Goal: Transaction & Acquisition: Purchase product/service

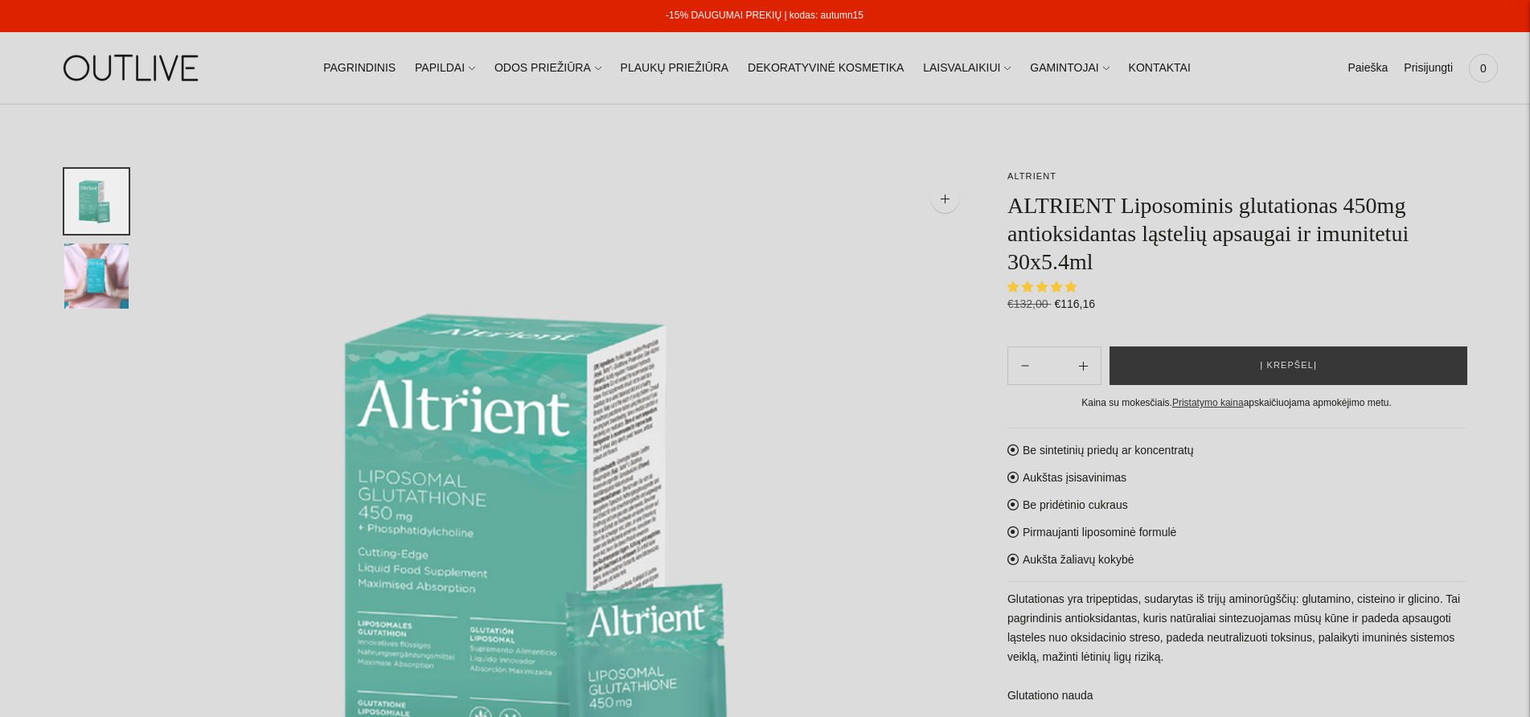
select select "**********"
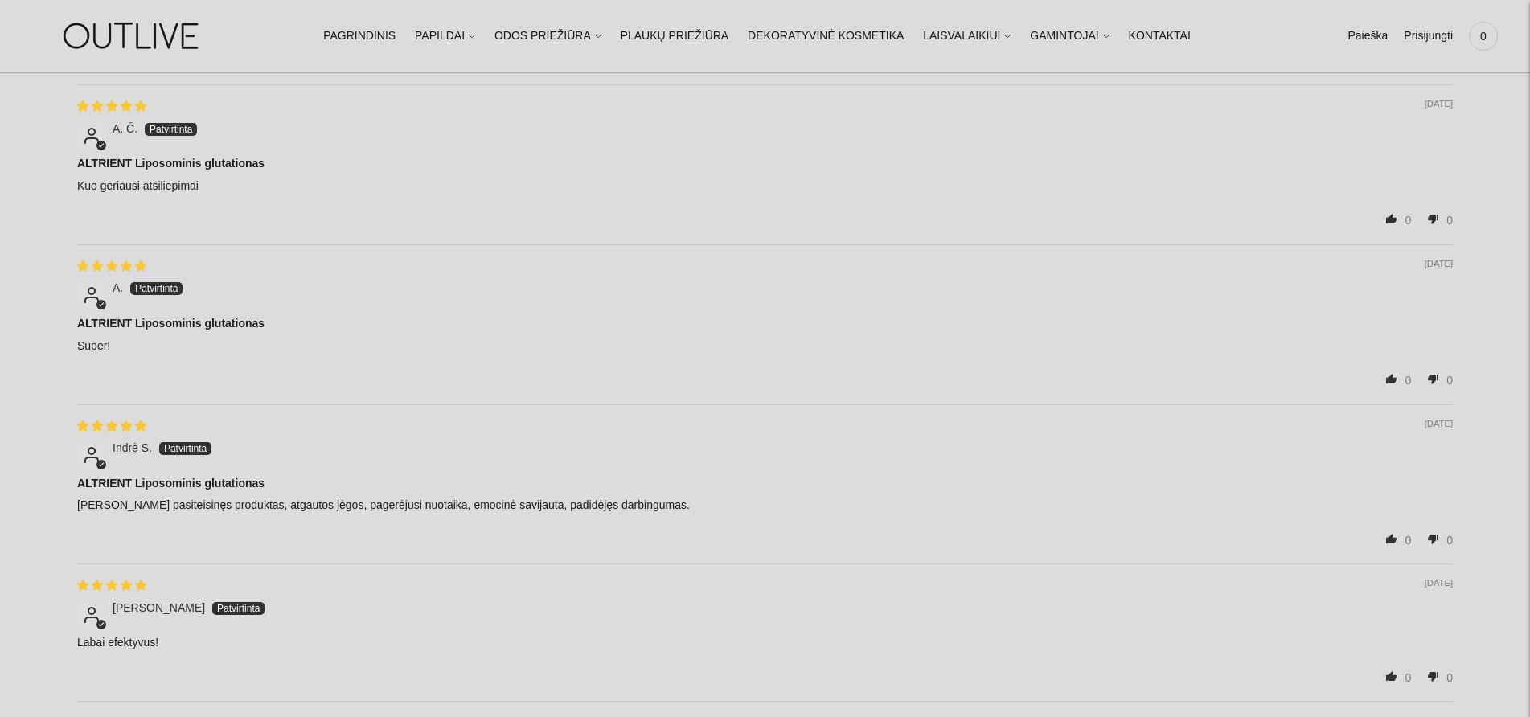
scroll to position [2171, 0]
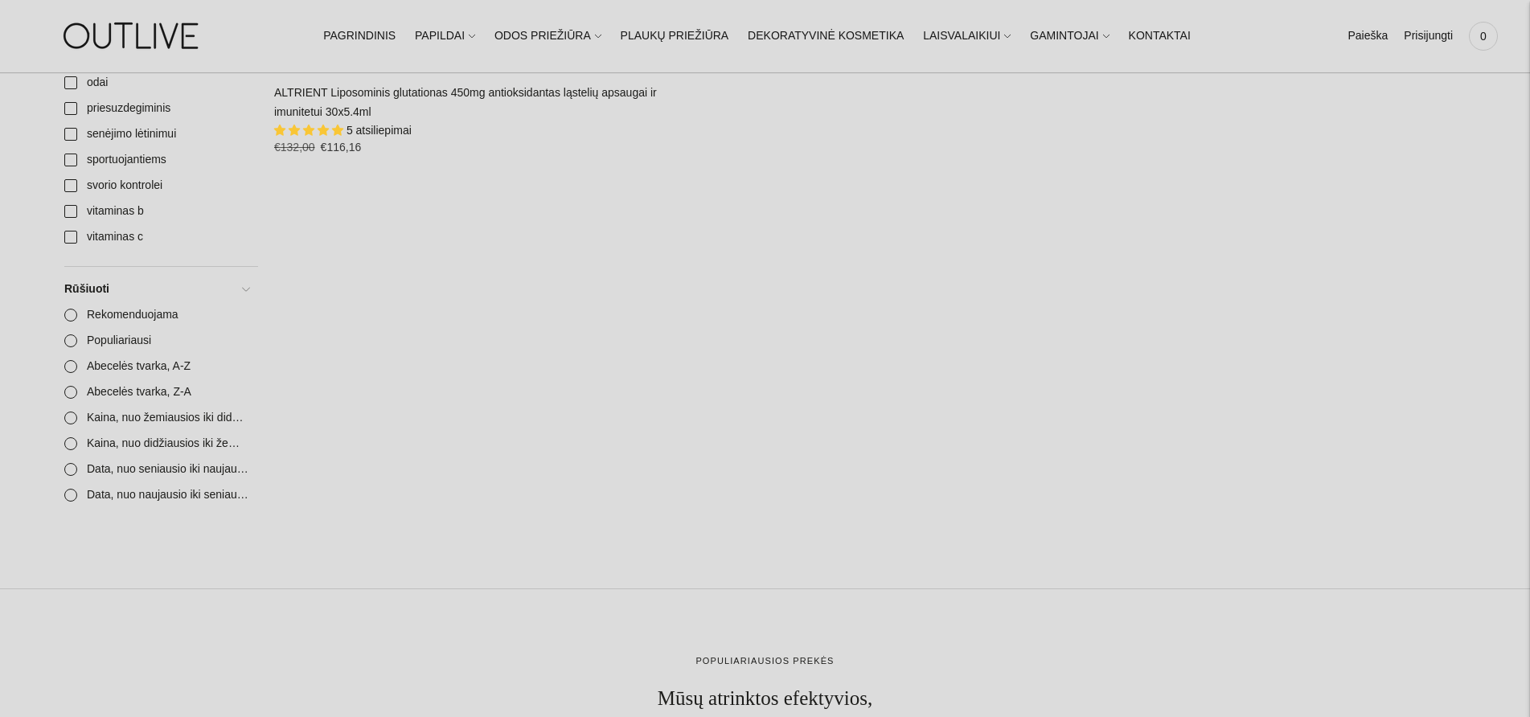
scroll to position [241, 0]
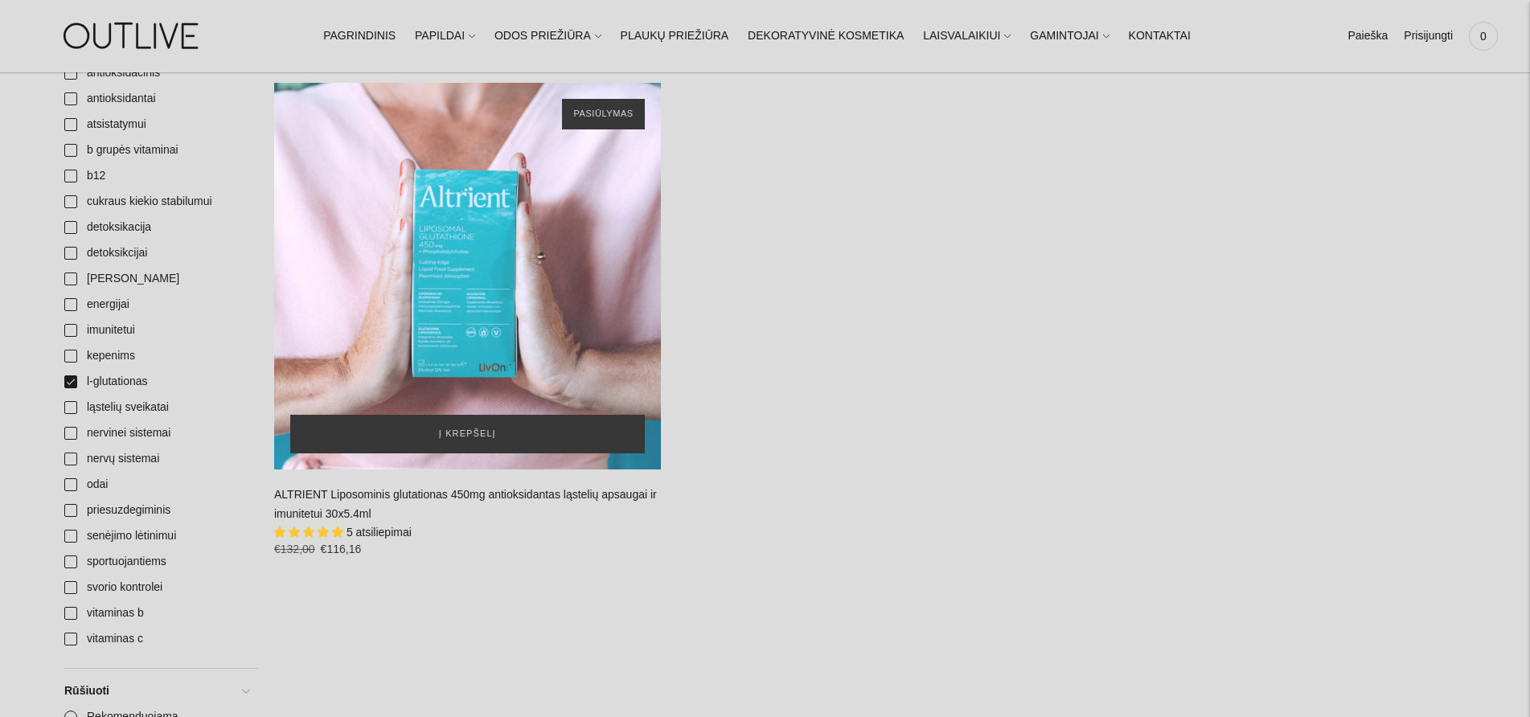
click at [613, 113] on div "ALTRIENT Liposominis glutationas 450mg antioksidantas ląstelių apsaugai ir imun…" at bounding box center [467, 276] width 387 height 387
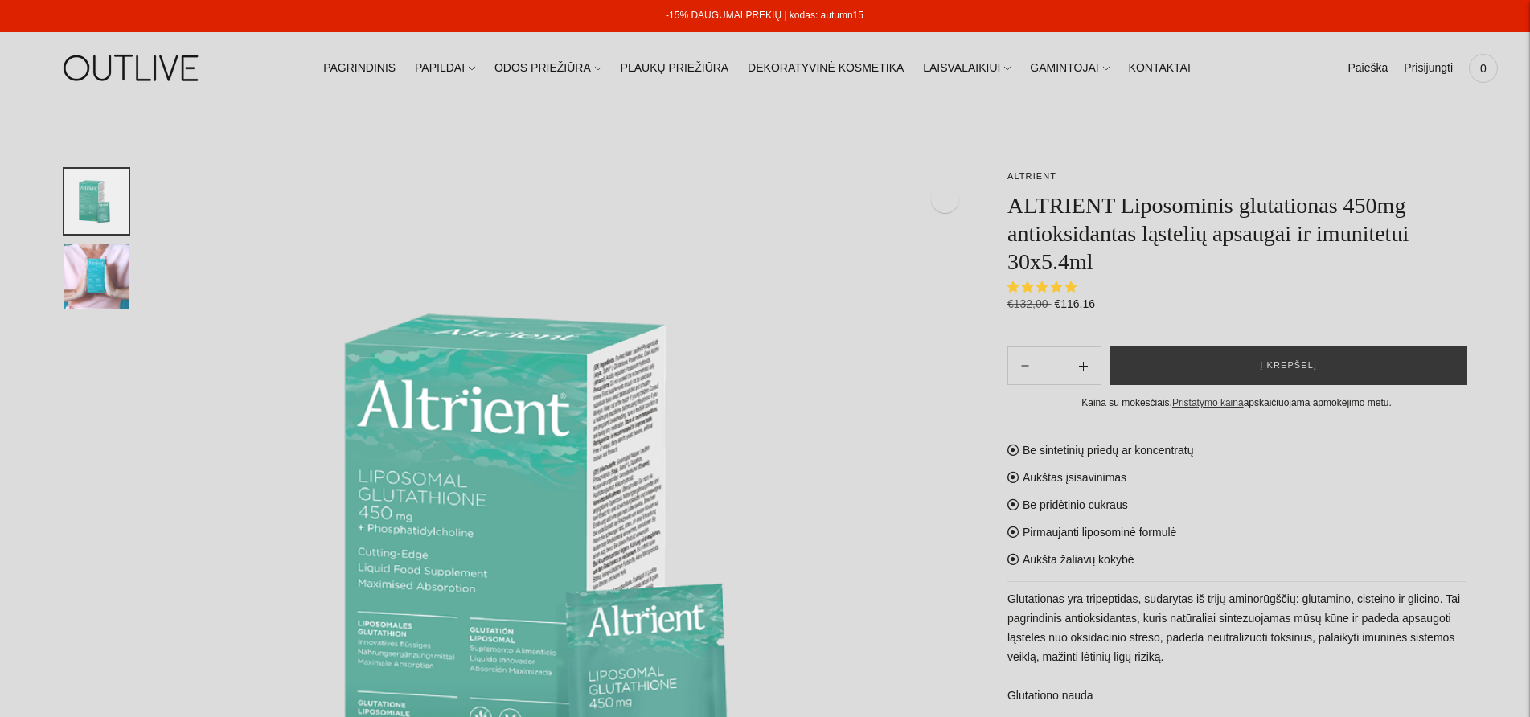
select select "**********"
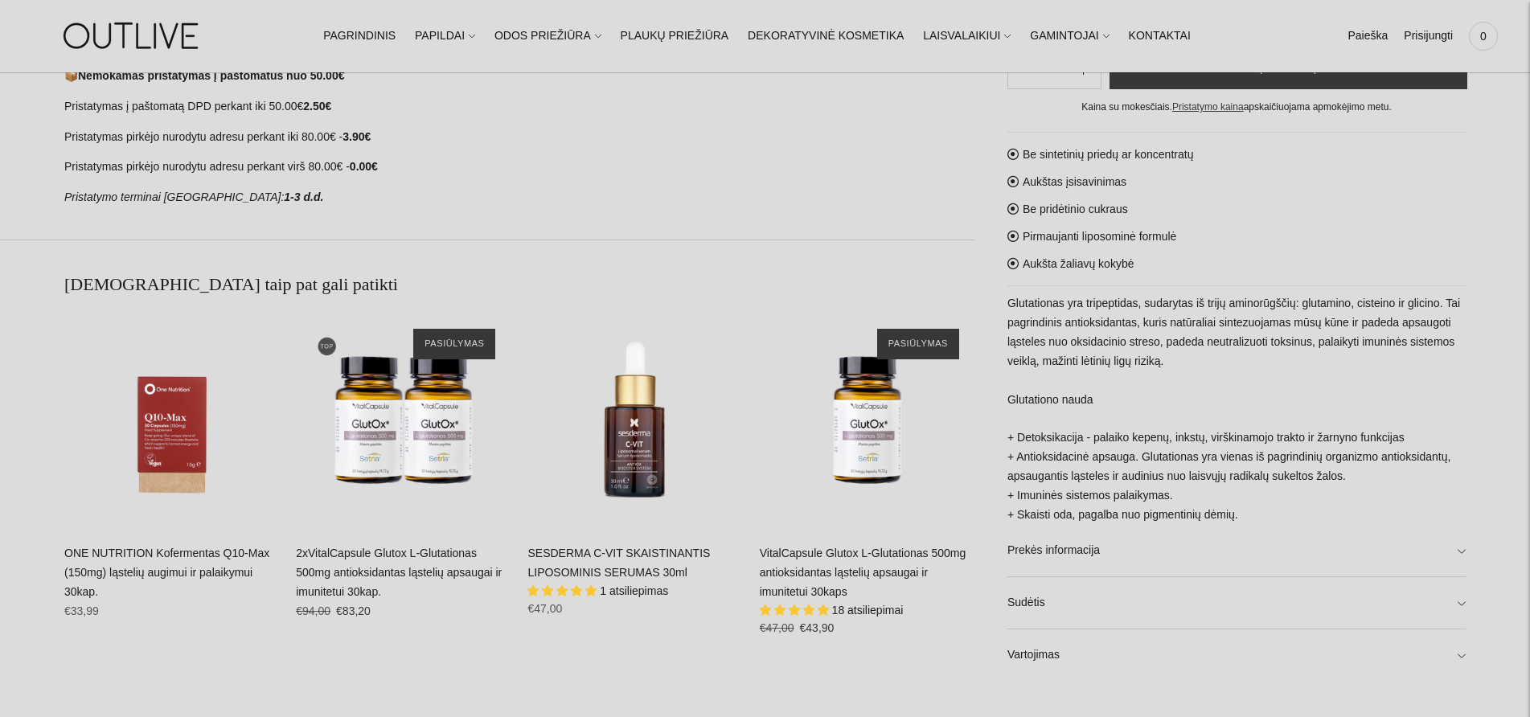
scroll to position [1053, 0]
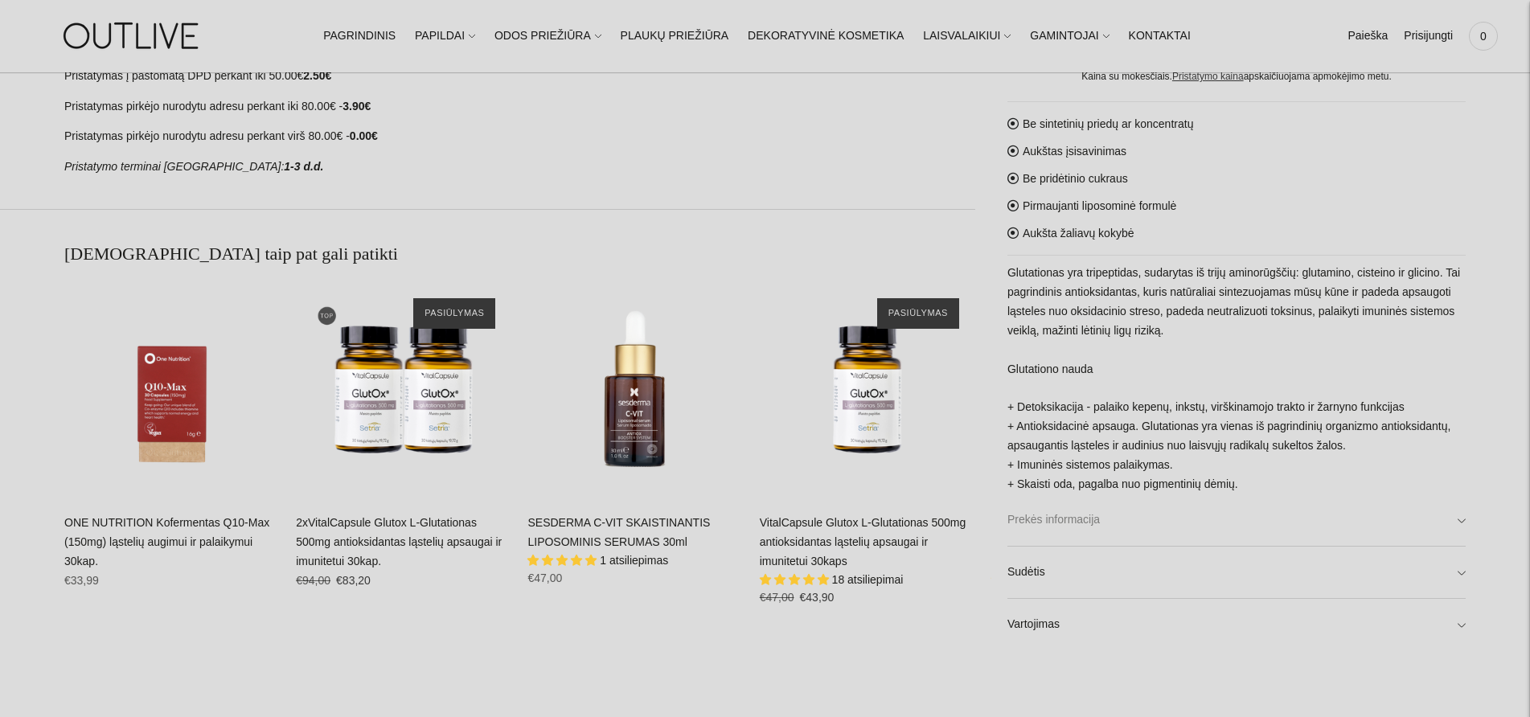
click at [1059, 515] on link "Prekės informacija" at bounding box center [1237, 520] width 458 height 51
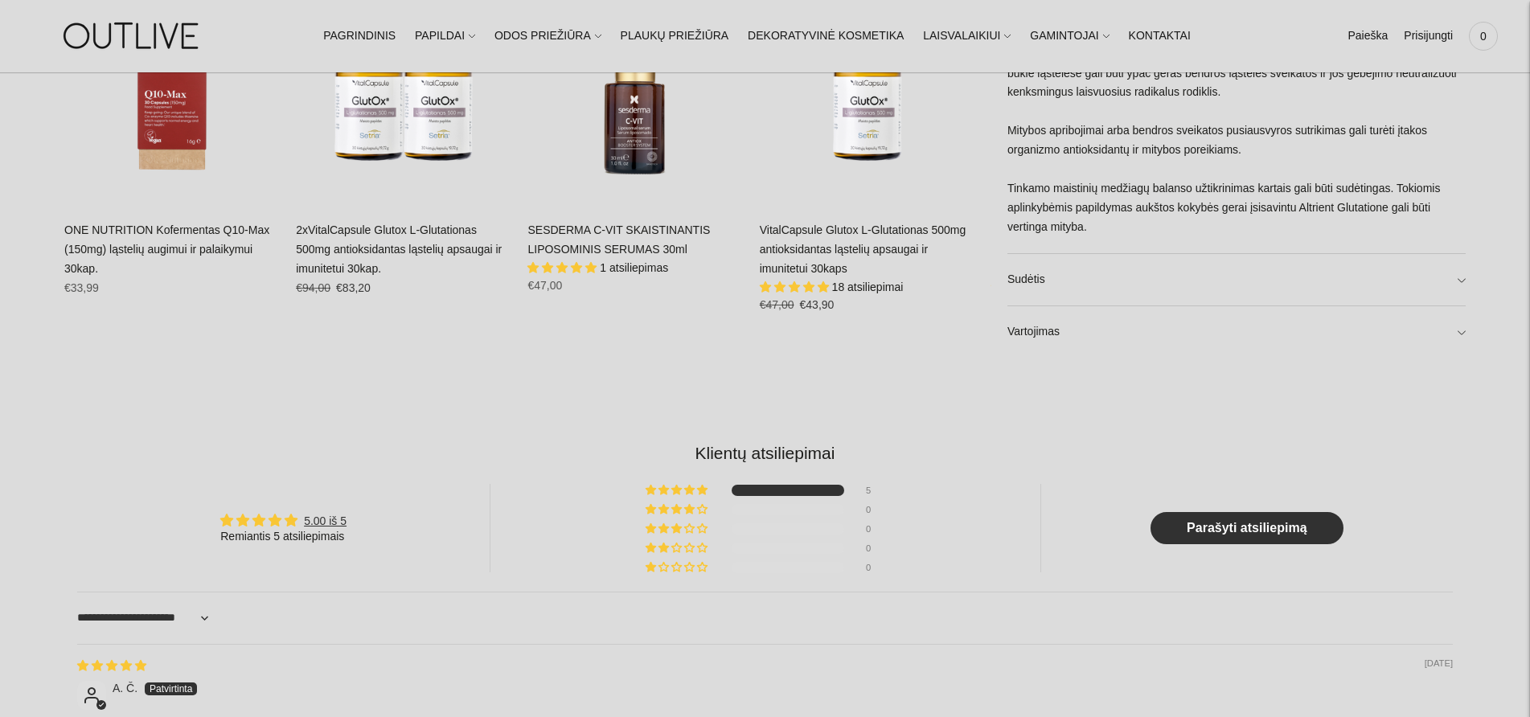
scroll to position [1374, 0]
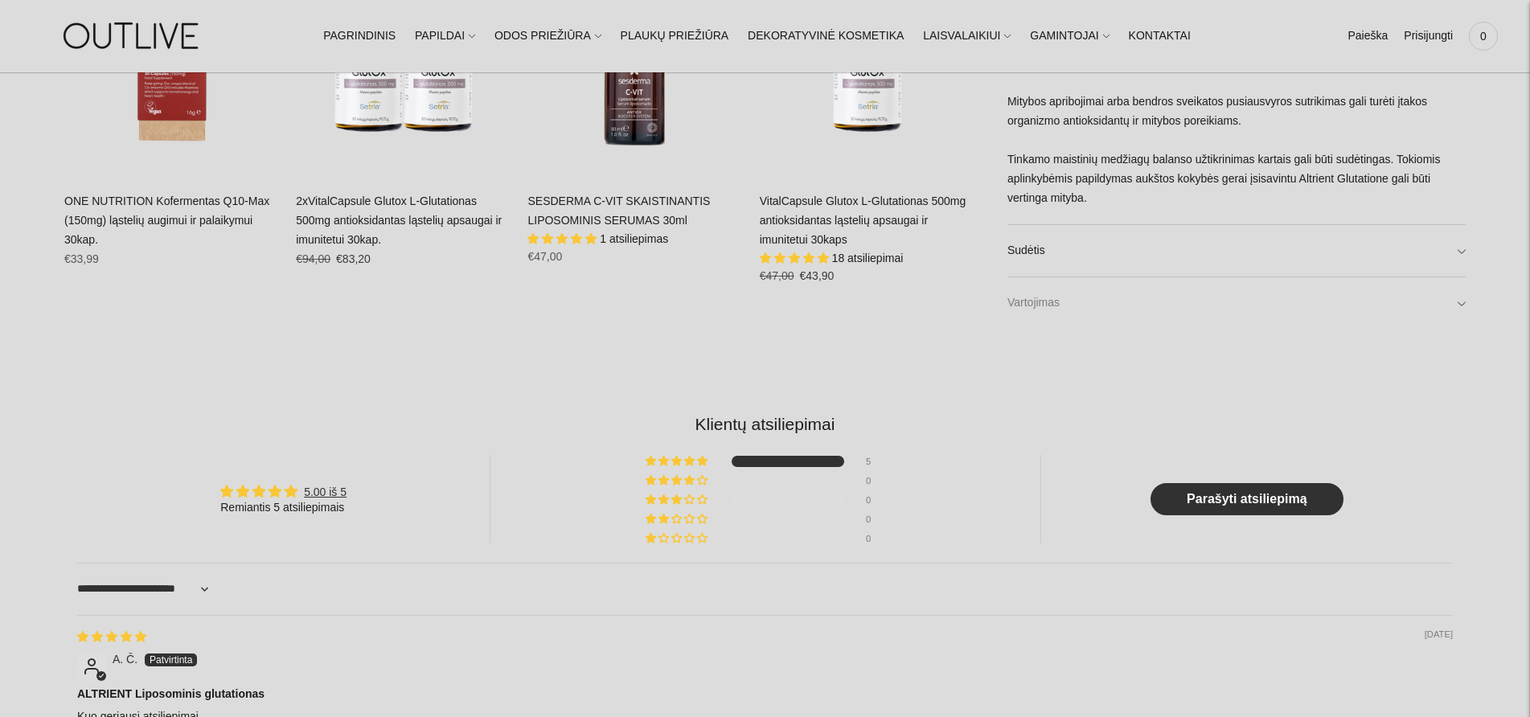
click at [1046, 302] on link "Vartojimas" at bounding box center [1237, 302] width 458 height 51
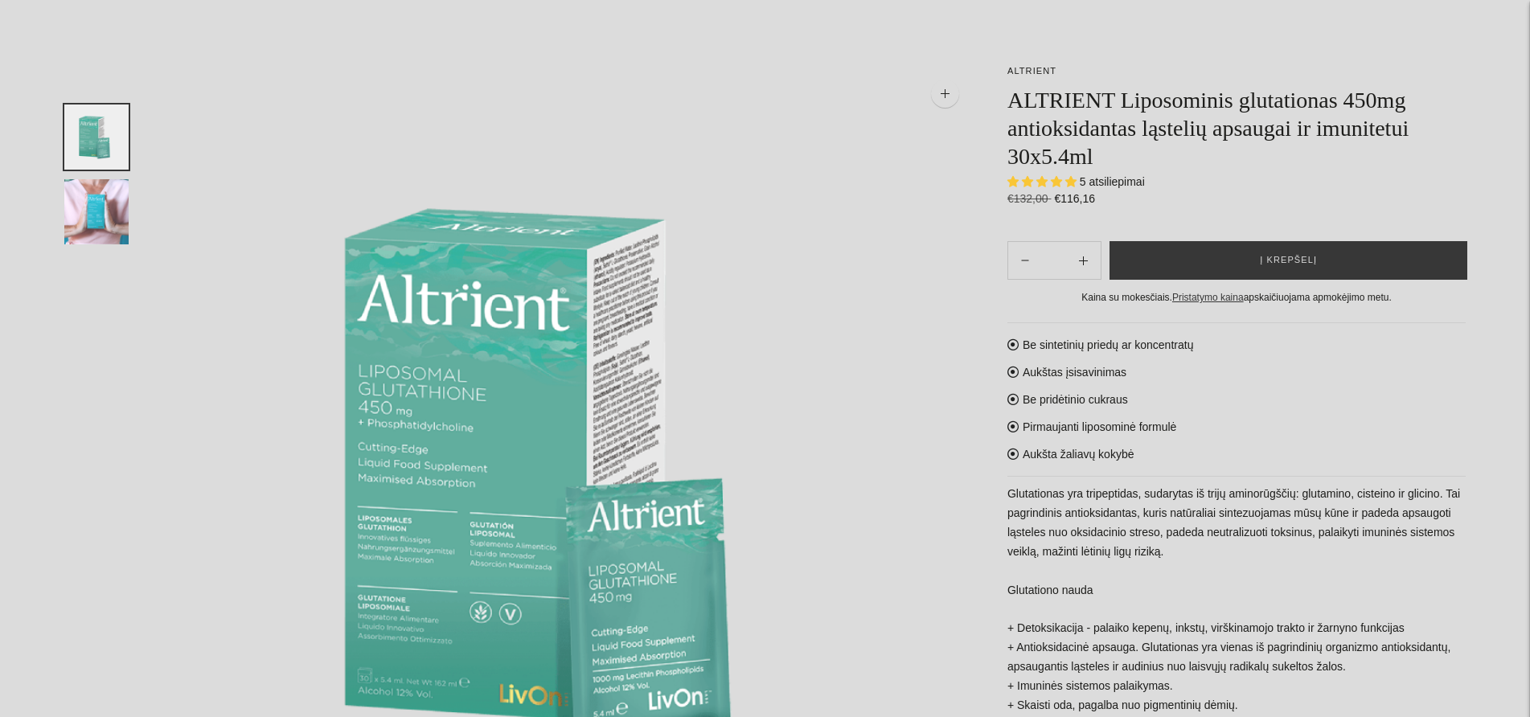
scroll to position [7, 0]
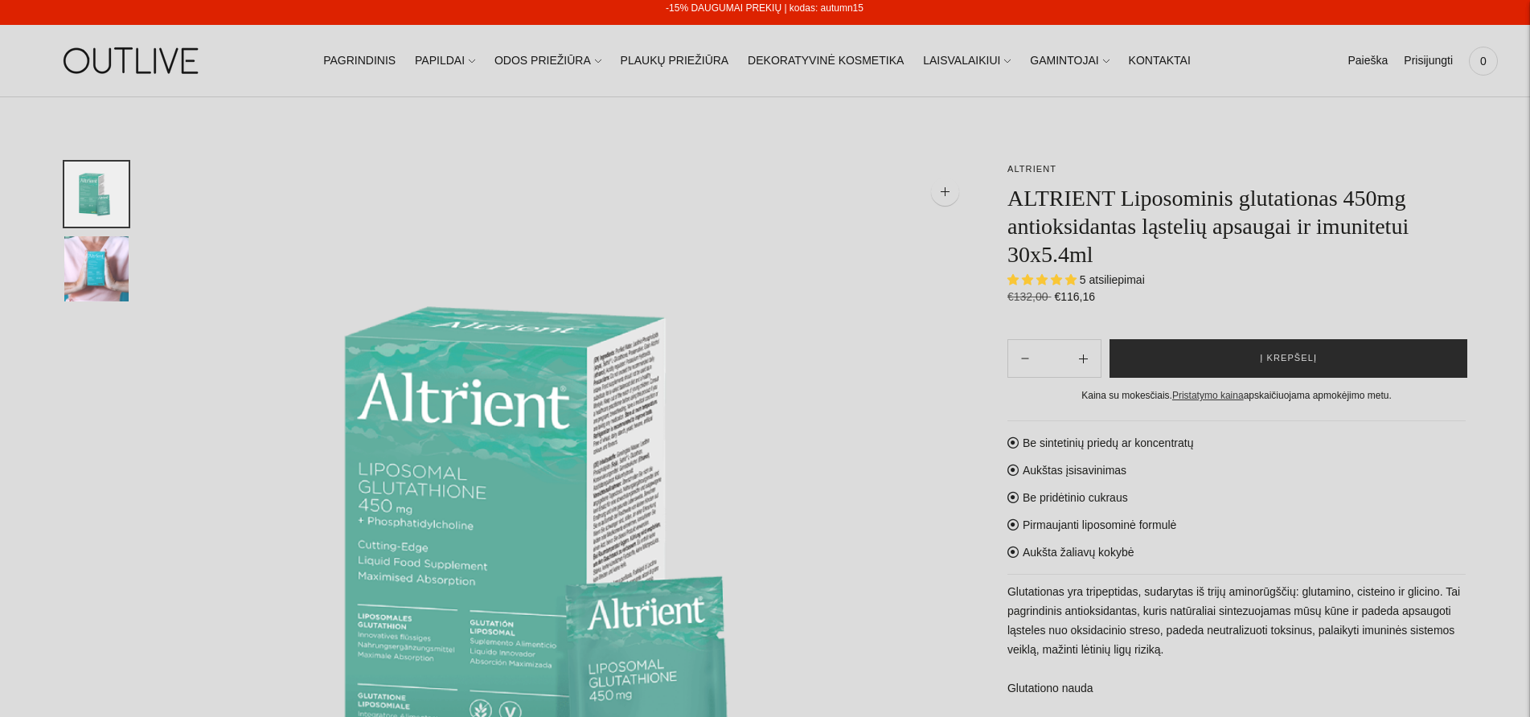
click at [1291, 358] on span "Į krepšelį" at bounding box center [1288, 359] width 57 height 16
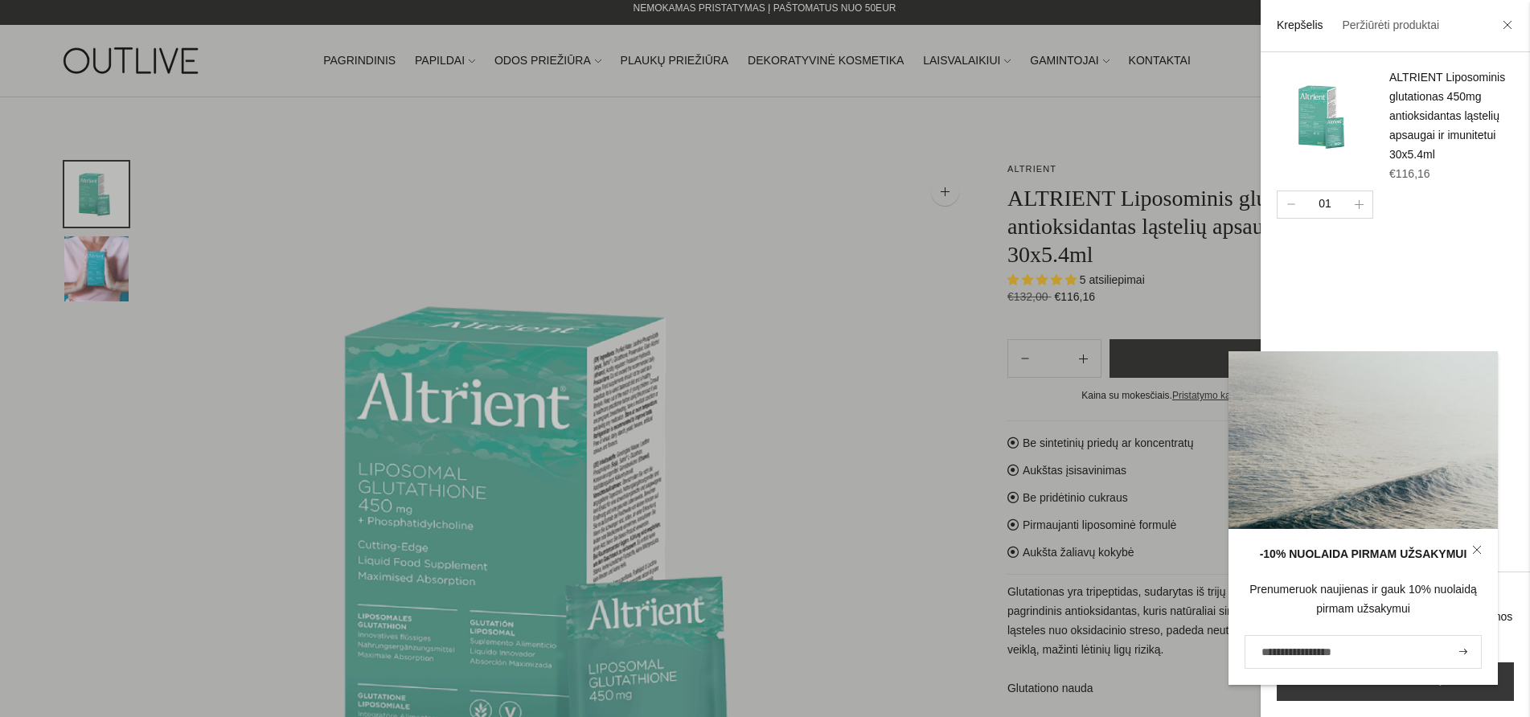
click at [1313, 650] on input "El. pašto adresas" at bounding box center [1363, 652] width 237 height 34
click at [1259, 655] on input "El. pašto adresas" at bounding box center [1363, 652] width 237 height 34
click at [1284, 650] on input "El. pašto adresas" at bounding box center [1363, 652] width 237 height 34
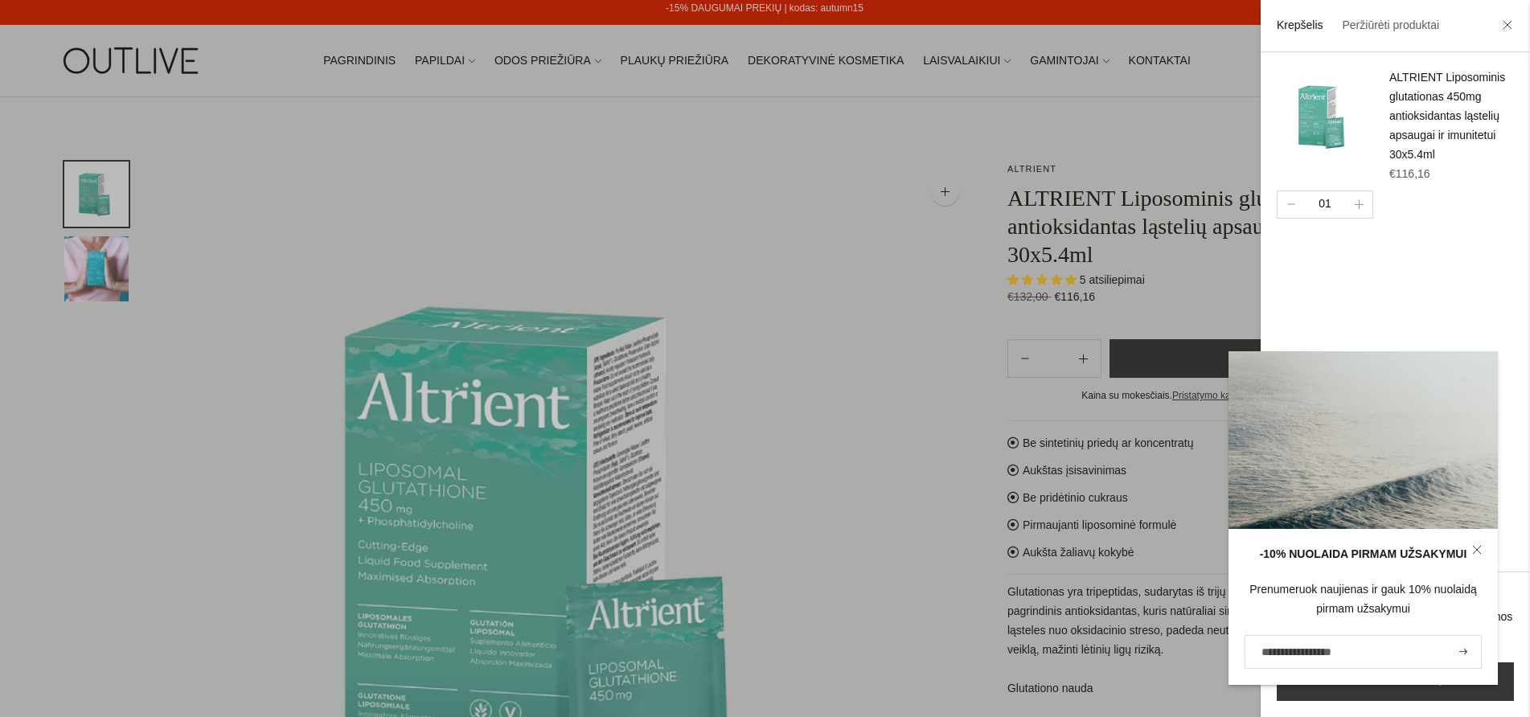
click at [1295, 655] on input "El. pašto adresas" at bounding box center [1363, 652] width 237 height 34
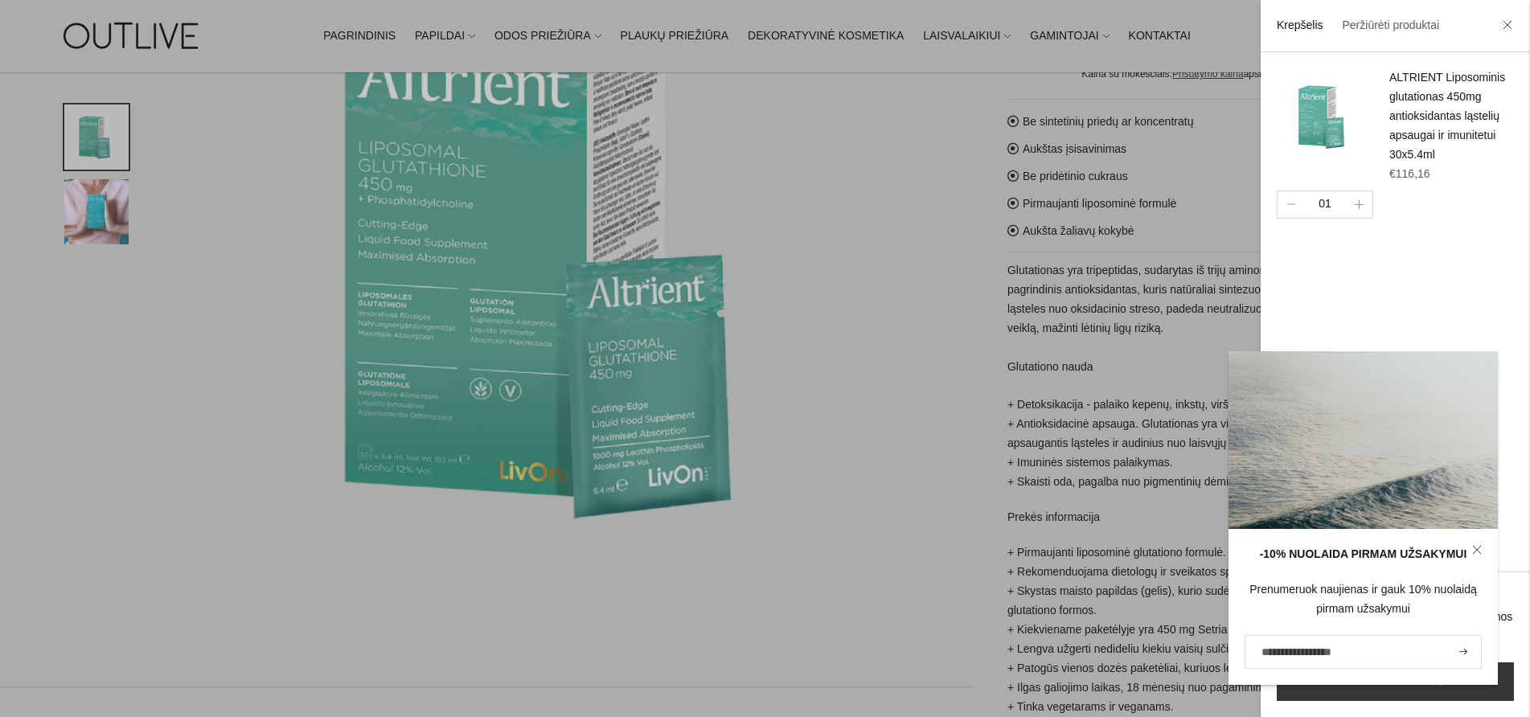
click at [1278, 647] on input "El. pašto adresas" at bounding box center [1363, 652] width 237 height 34
click at [1264, 647] on input "El. pašto adresas" at bounding box center [1363, 652] width 237 height 34
drag, startPoint x: 1362, startPoint y: 635, endPoint x: 1373, endPoint y: 639, distance: 12.0
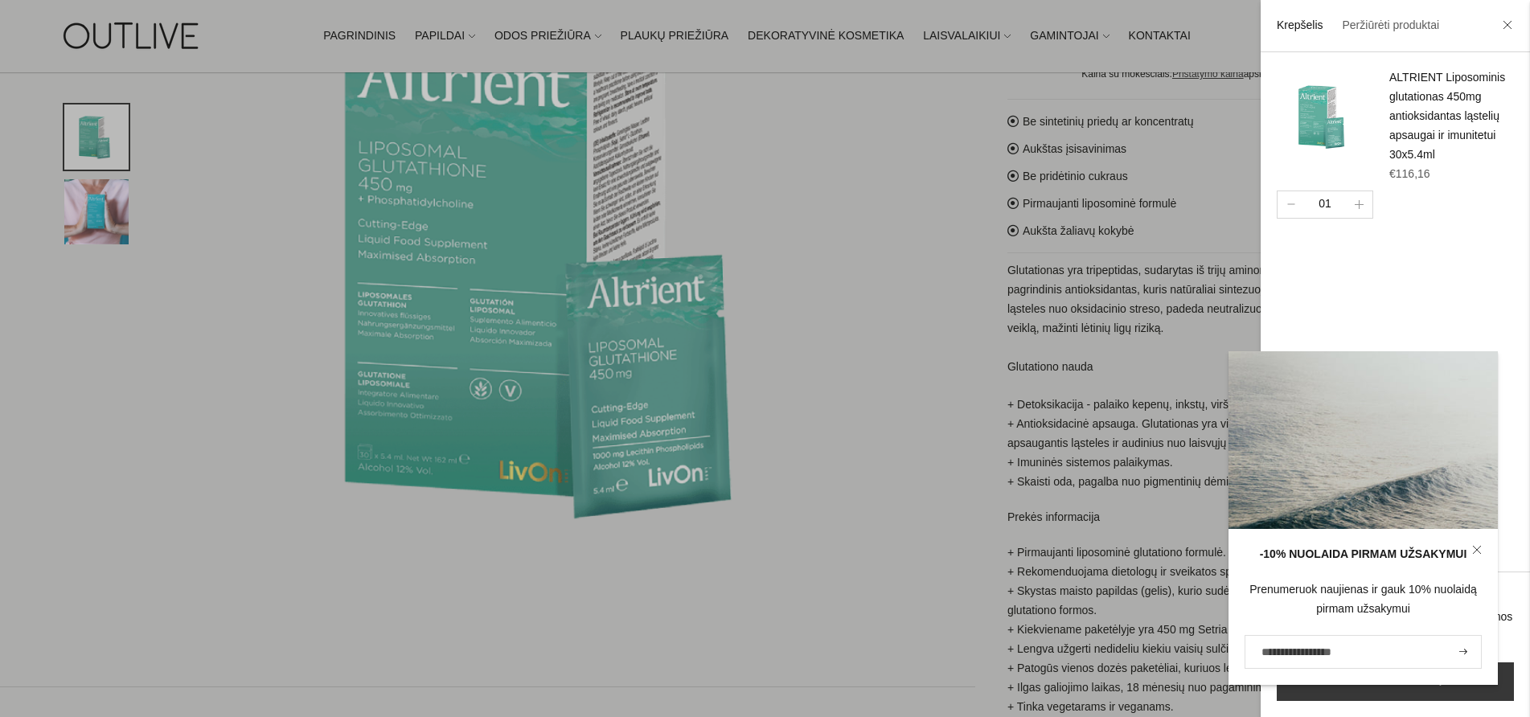
click at [1365, 638] on input "El. pašto adresas" at bounding box center [1363, 652] width 237 height 34
click at [1468, 653] on button "submit" at bounding box center [1464, 652] width 18 height 31
click at [1386, 656] on input "El. pašto adresas" at bounding box center [1363, 652] width 237 height 34
click at [1316, 655] on input "El. pašto adresas" at bounding box center [1363, 652] width 237 height 34
drag, startPoint x: 1425, startPoint y: 641, endPoint x: 1425, endPoint y: 561, distance: 79.6
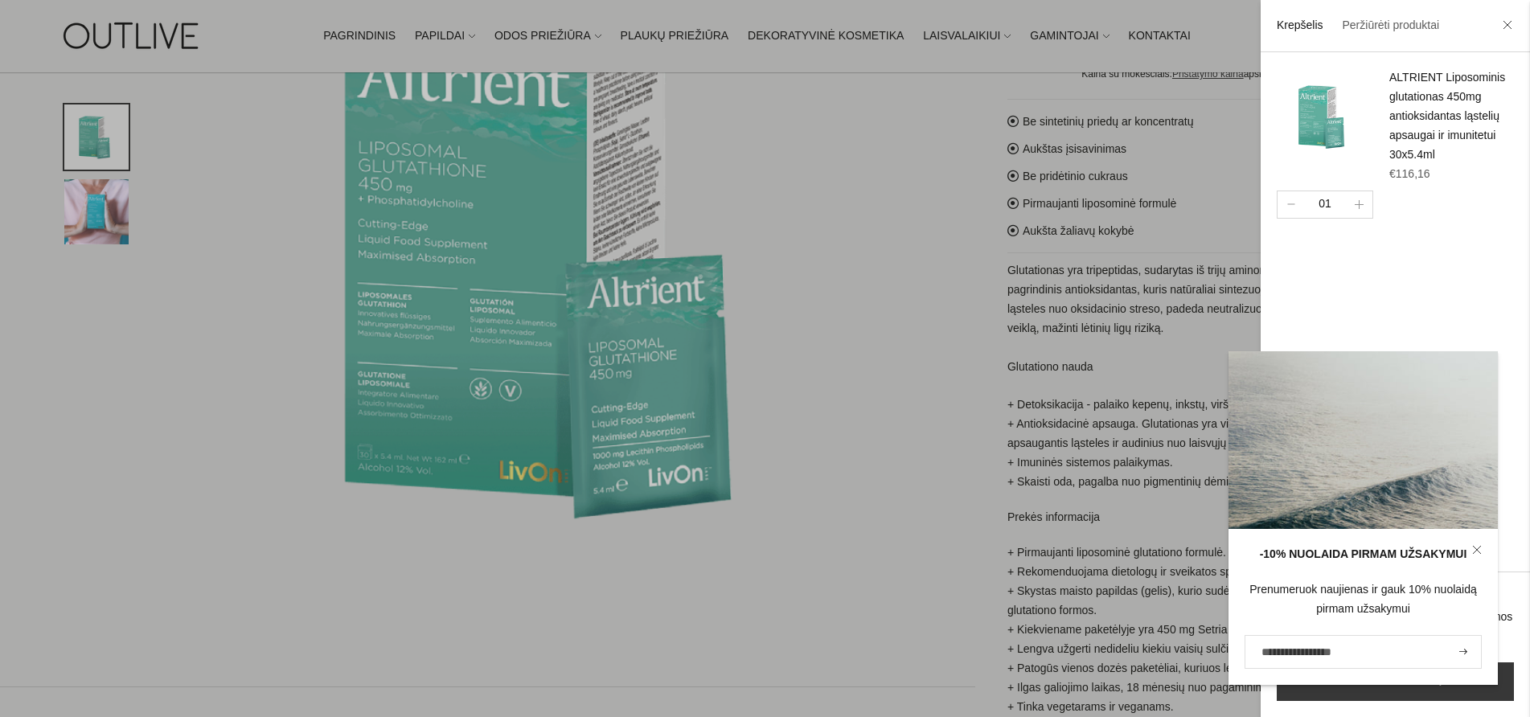
click at [1425, 561] on div "-10% NUOLAIDA PIRMAM UŽSAKYMUI Prenumeruok naujienas ir gauk 10% nuolaidą pirma…" at bounding box center [1363, 607] width 269 height 156
click at [1296, 651] on input "El. pašto adresas" at bounding box center [1363, 652] width 237 height 34
click at [1297, 651] on input "El. pašto adresas" at bounding box center [1363, 652] width 237 height 34
click at [1468, 654] on button "submit" at bounding box center [1464, 652] width 18 height 31
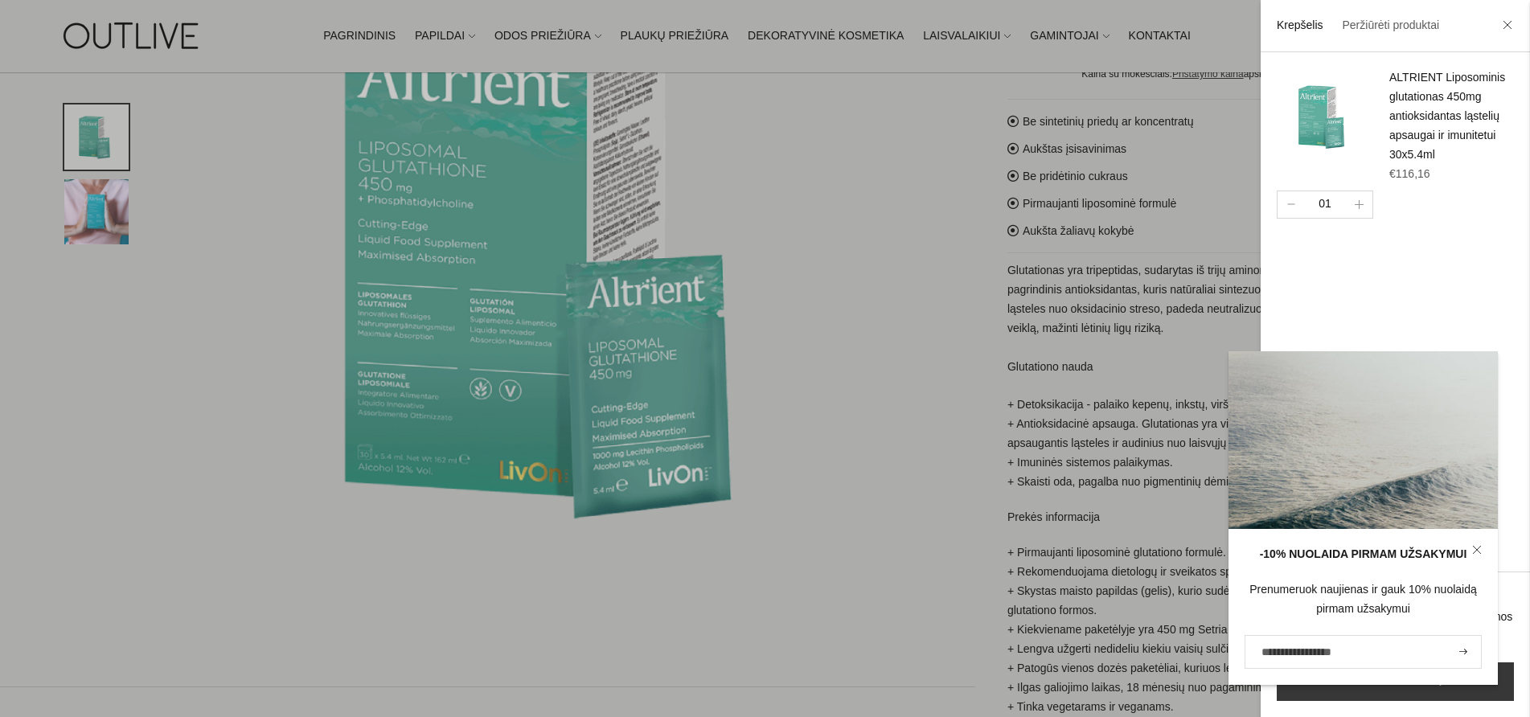
drag, startPoint x: 1463, startPoint y: 650, endPoint x: 1414, endPoint y: 664, distance: 50.4
click at [1414, 664] on input "El. pašto adresas" at bounding box center [1363, 652] width 237 height 34
click at [1259, 655] on input "El. pašto adresas" at bounding box center [1363, 652] width 237 height 34
drag, startPoint x: 1263, startPoint y: 653, endPoint x: 1457, endPoint y: 648, distance: 193.9
click at [1457, 648] on button "submit" at bounding box center [1464, 652] width 18 height 31
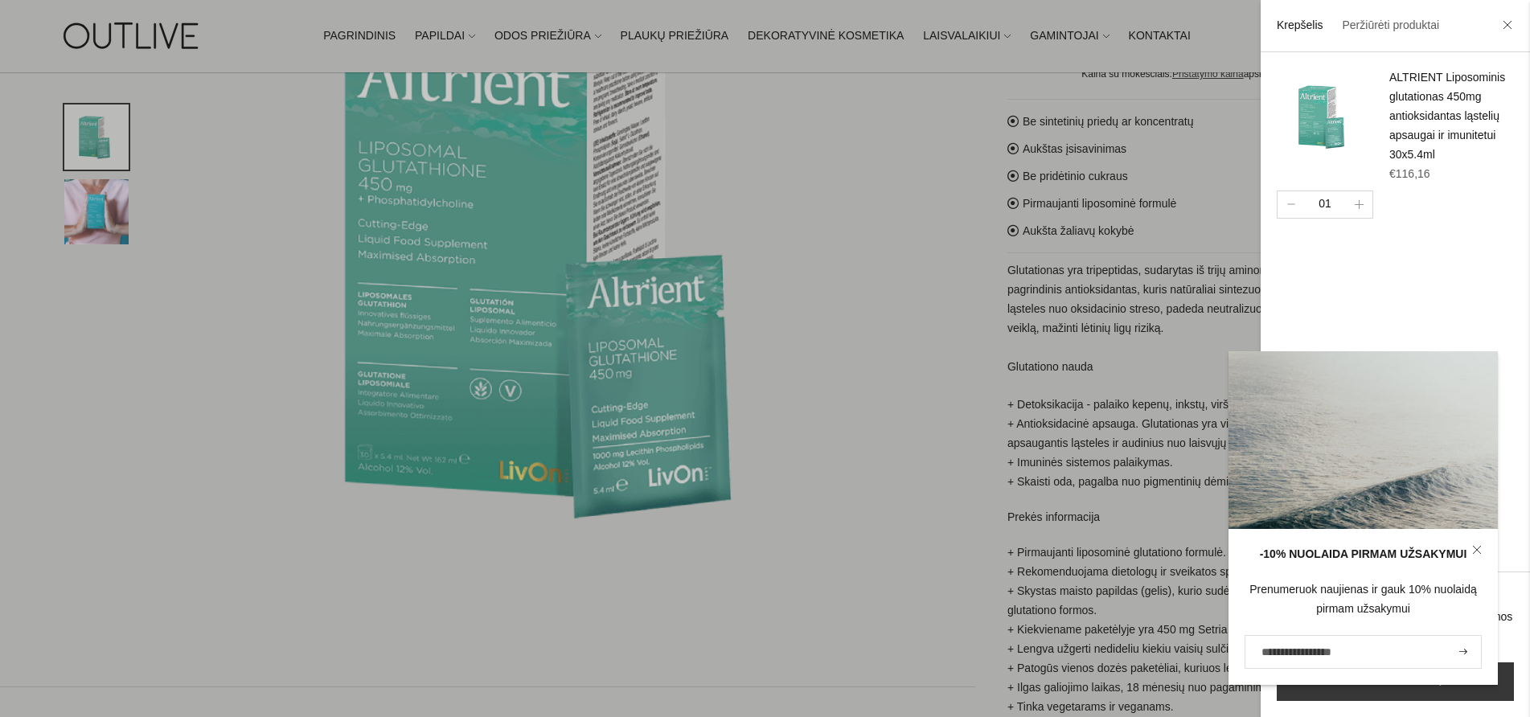
click at [1431, 236] on div "ALTRIENT Liposominis glutationas 450mg antioksidantas ląstelių apsaugai ir imun…" at bounding box center [1395, 311] width 269 height 519
click at [1478, 548] on icon at bounding box center [1477, 550] width 10 height 10
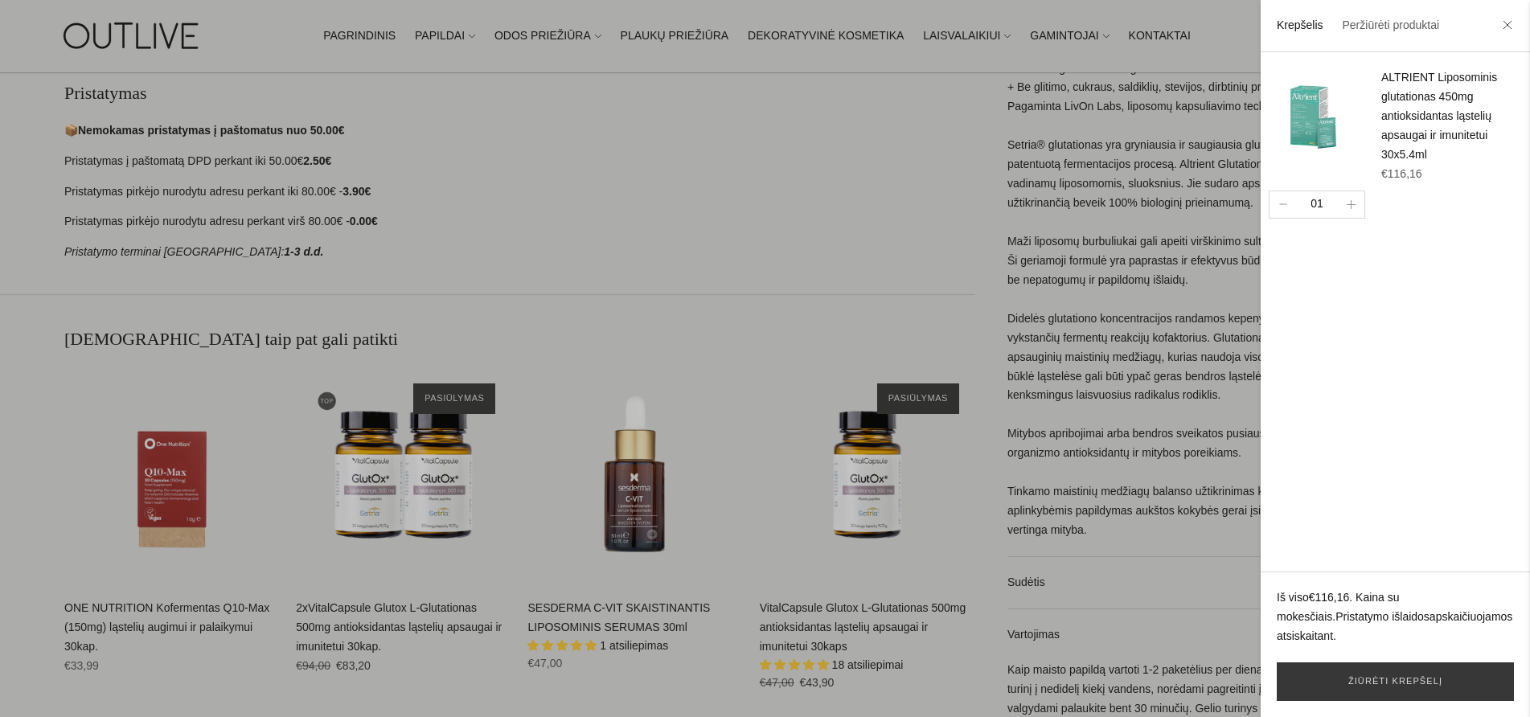
scroll to position [570, 0]
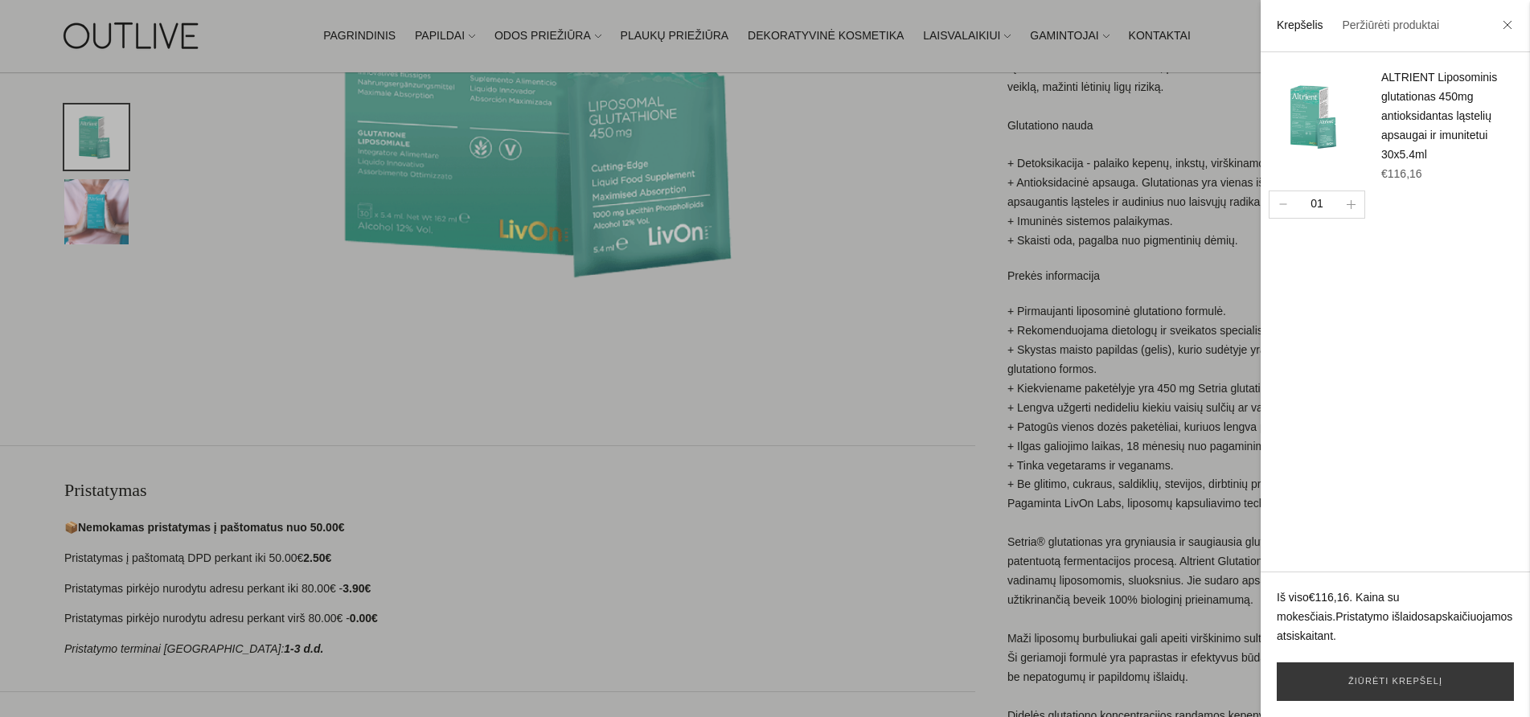
click at [1142, 34] on div at bounding box center [765, 358] width 1530 height 717
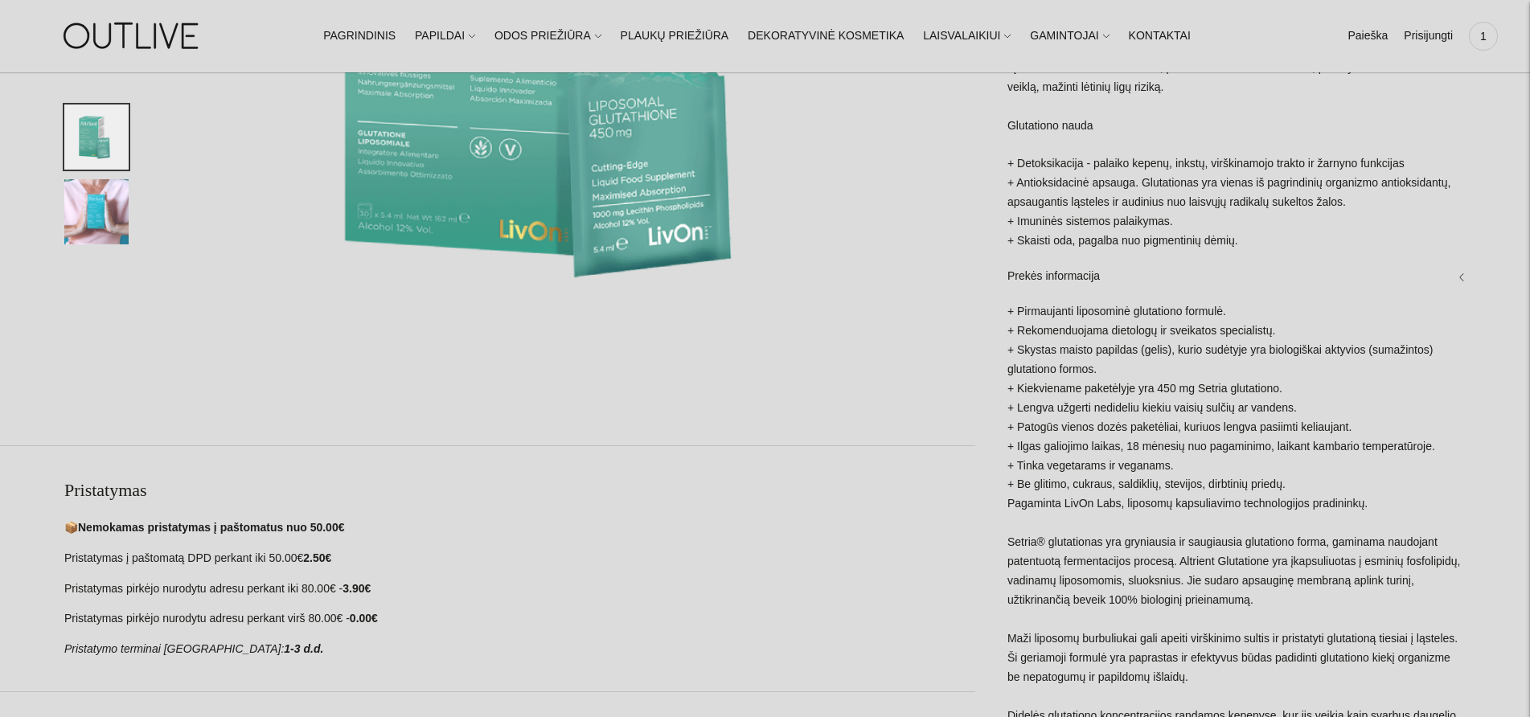
scroll to position [6, 0]
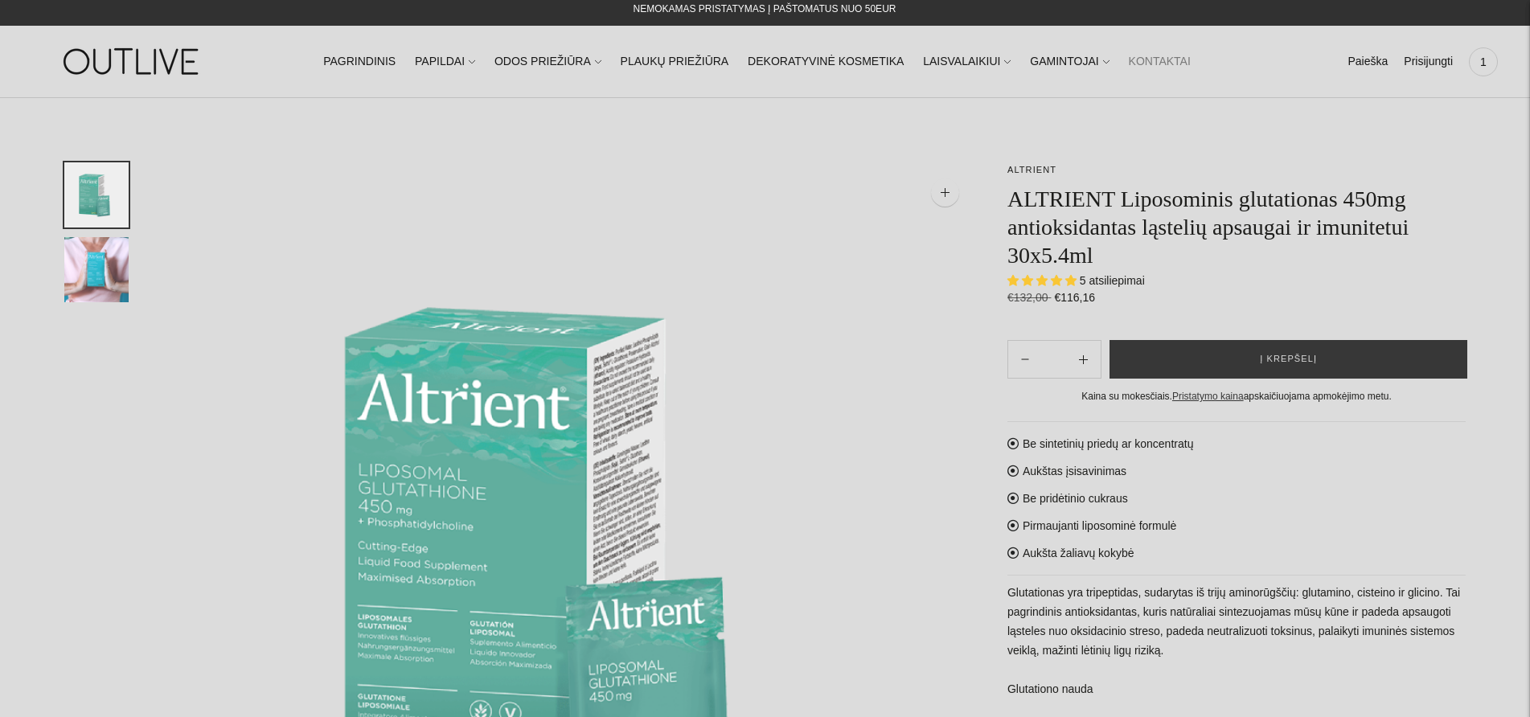
click at [1129, 64] on link "KONTAKTAI" at bounding box center [1160, 61] width 62 height 35
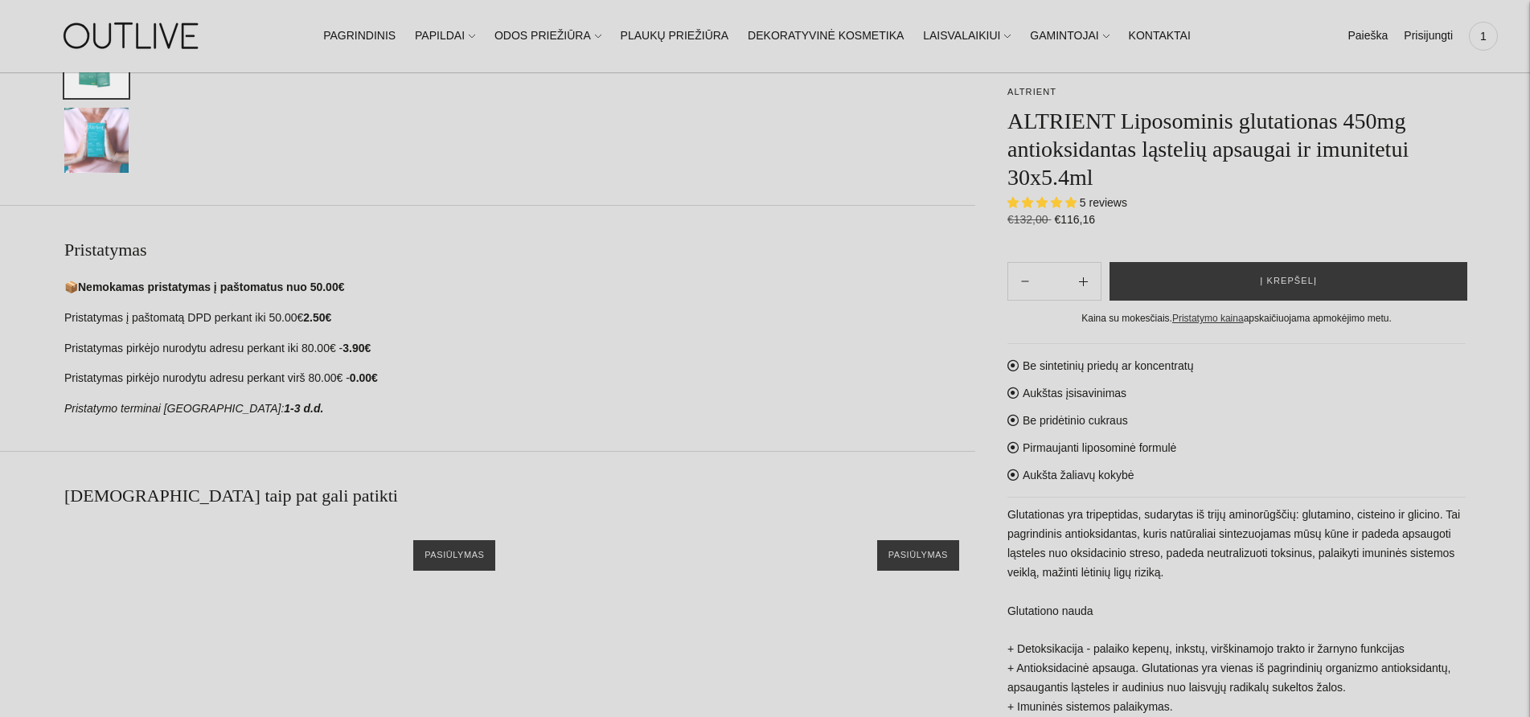
select select "**********"
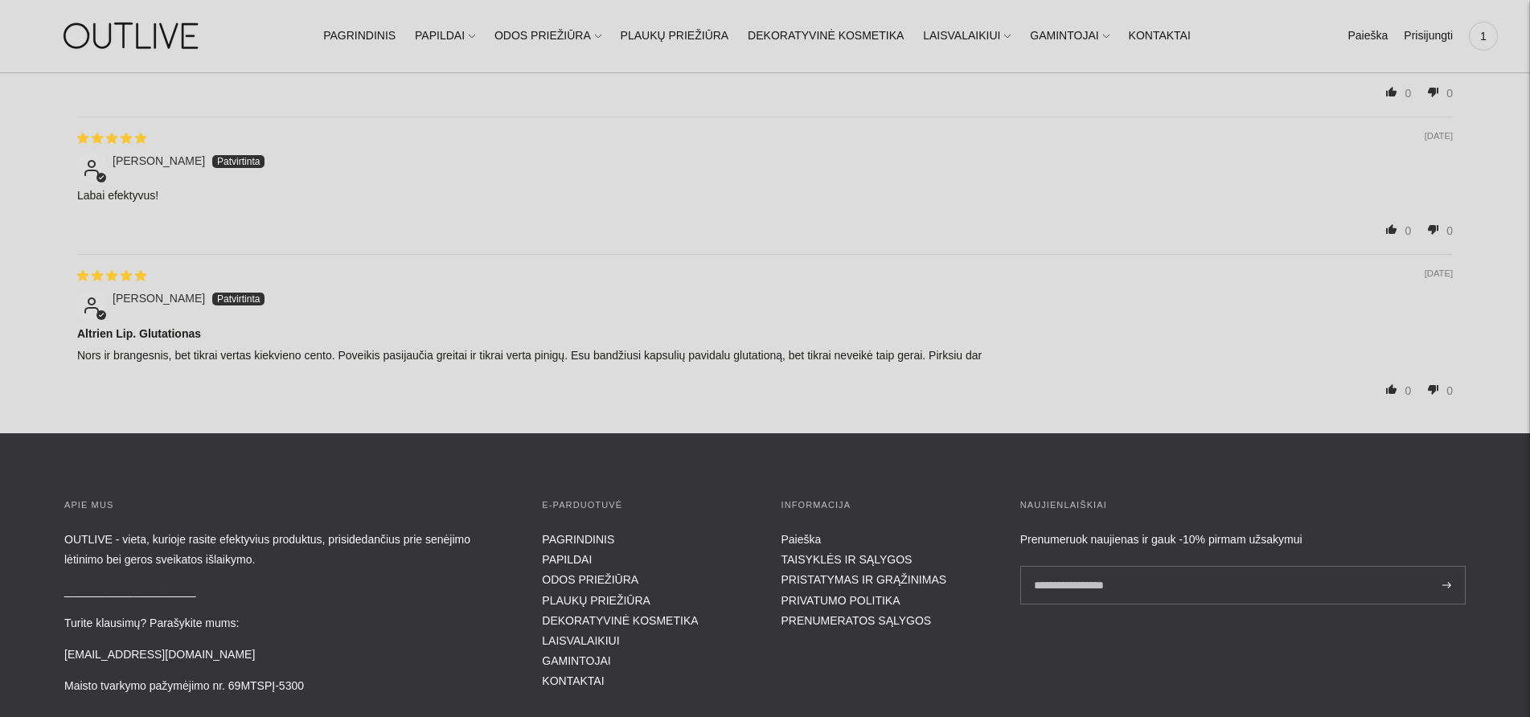
scroll to position [2564, 0]
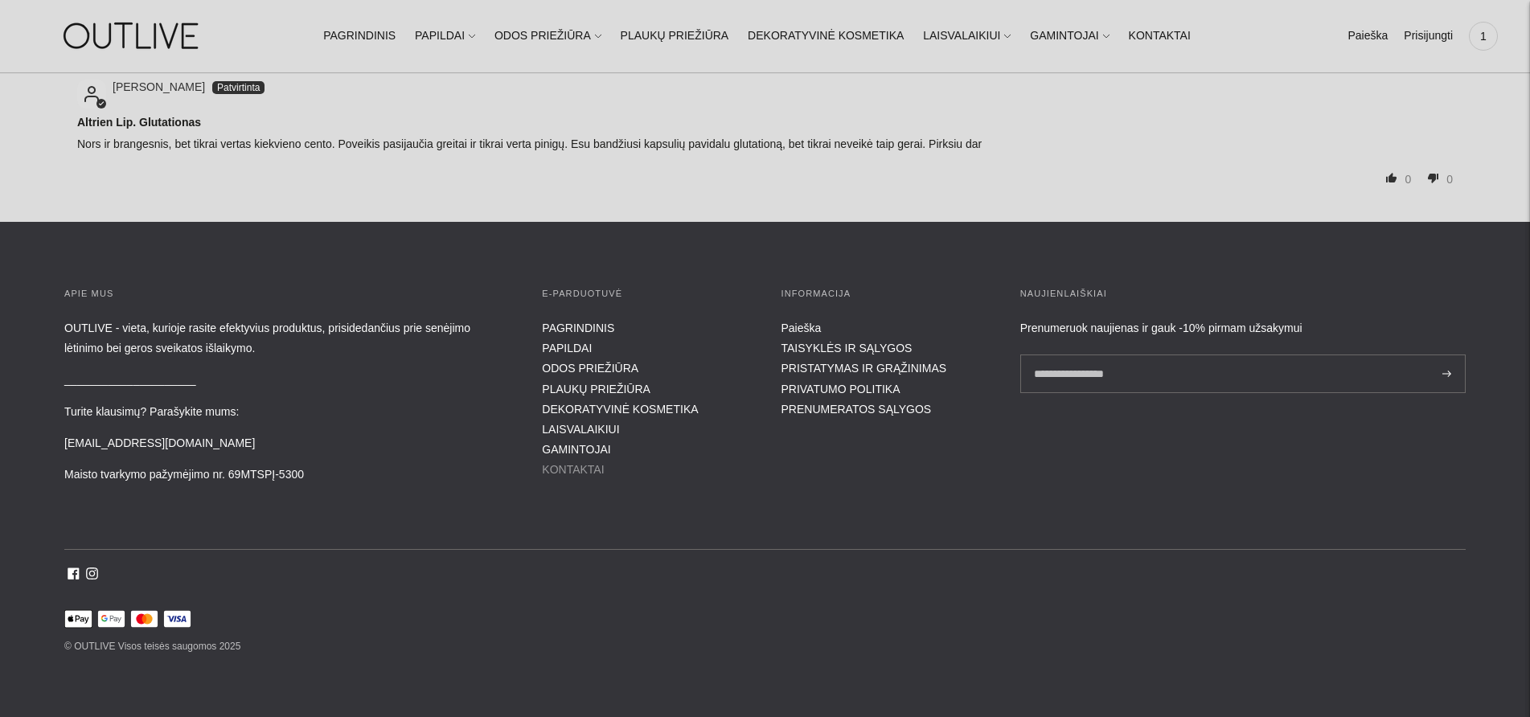
click at [569, 464] on link "KONTAKTAI" at bounding box center [573, 469] width 62 height 13
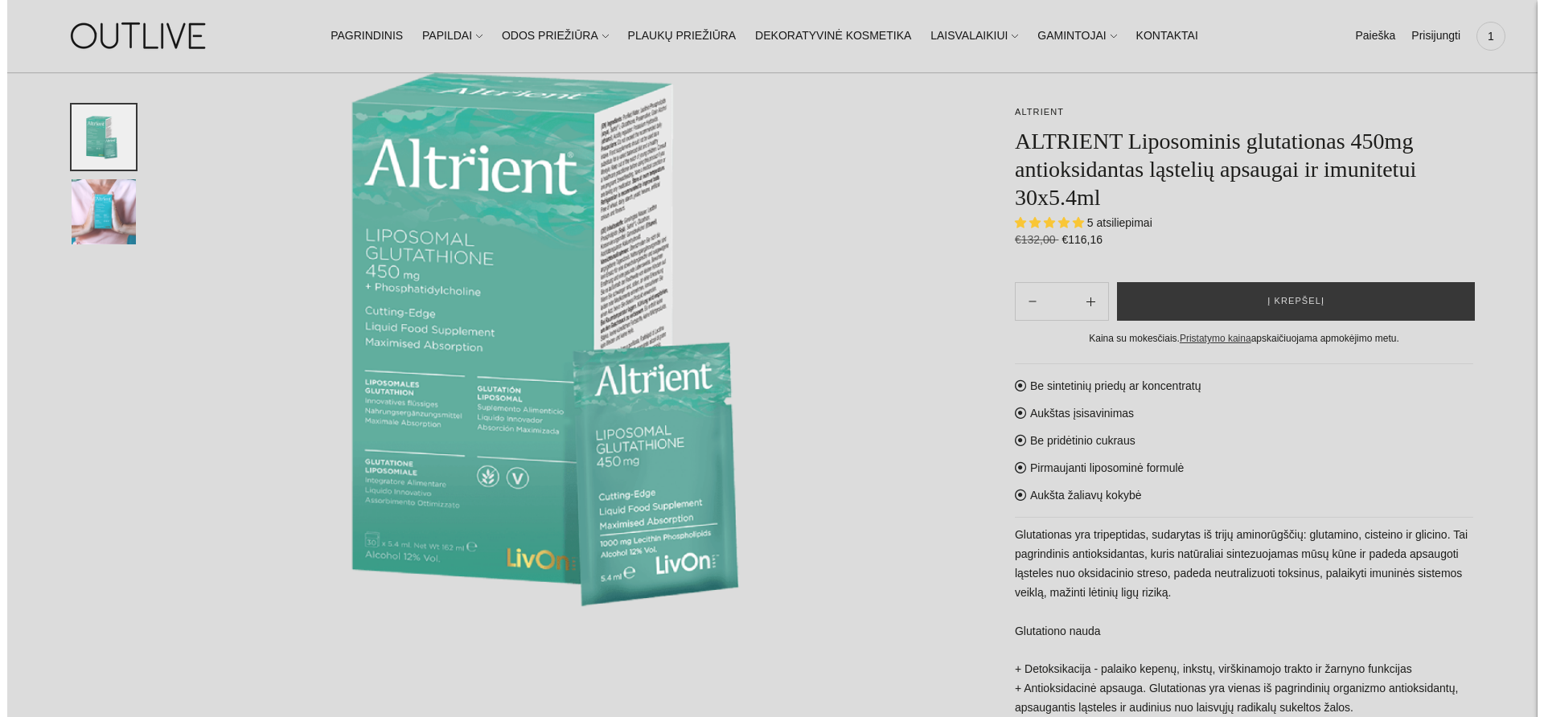
scroll to position [232, 0]
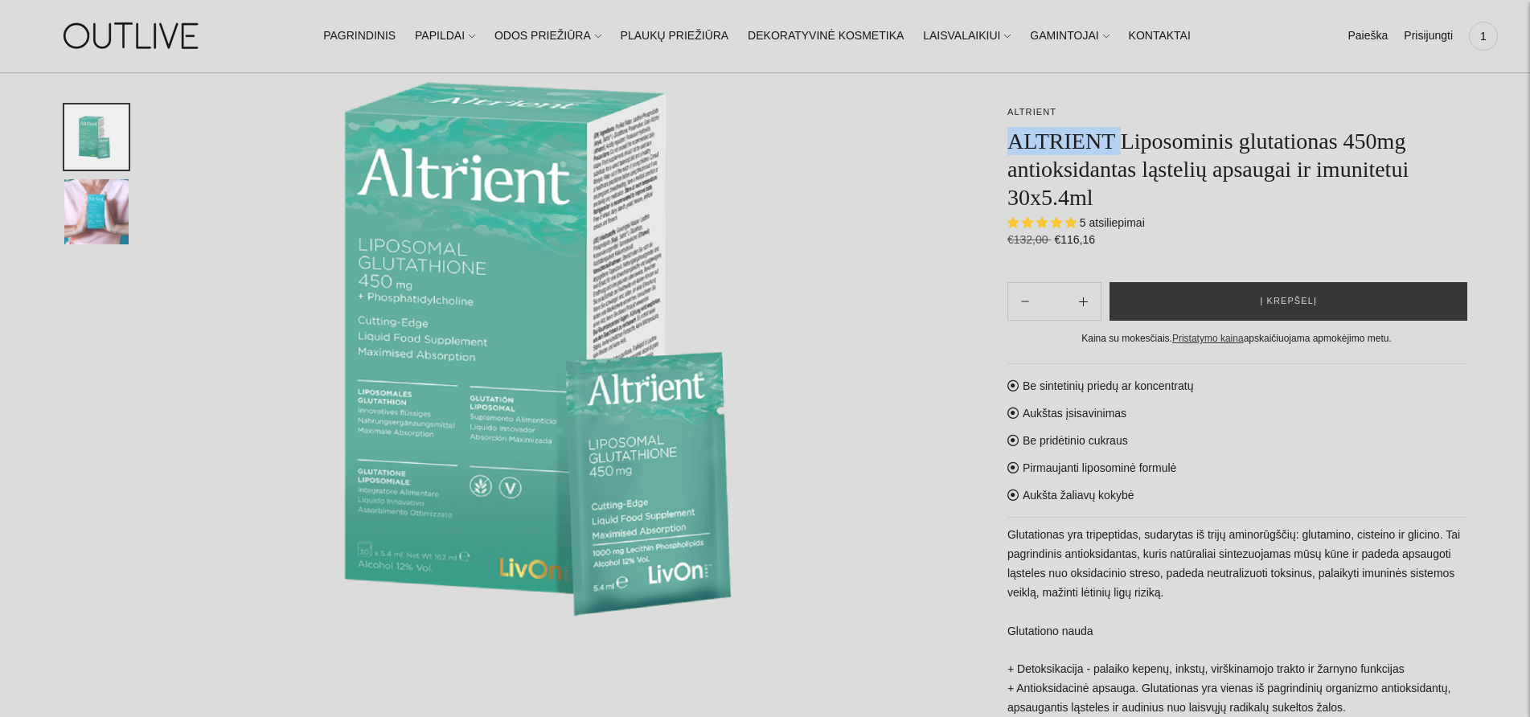
drag, startPoint x: 1010, startPoint y: 139, endPoint x: 1124, endPoint y: 140, distance: 114.2
click at [1124, 140] on h1 "ALTRIENT Liposominis glutationas 450mg antioksidantas ląstelių apsaugai ir imun…" at bounding box center [1237, 169] width 458 height 84
copy h1 "ALTRIENT"
click at [831, 130] on img at bounding box center [568, 344] width 815 height 815
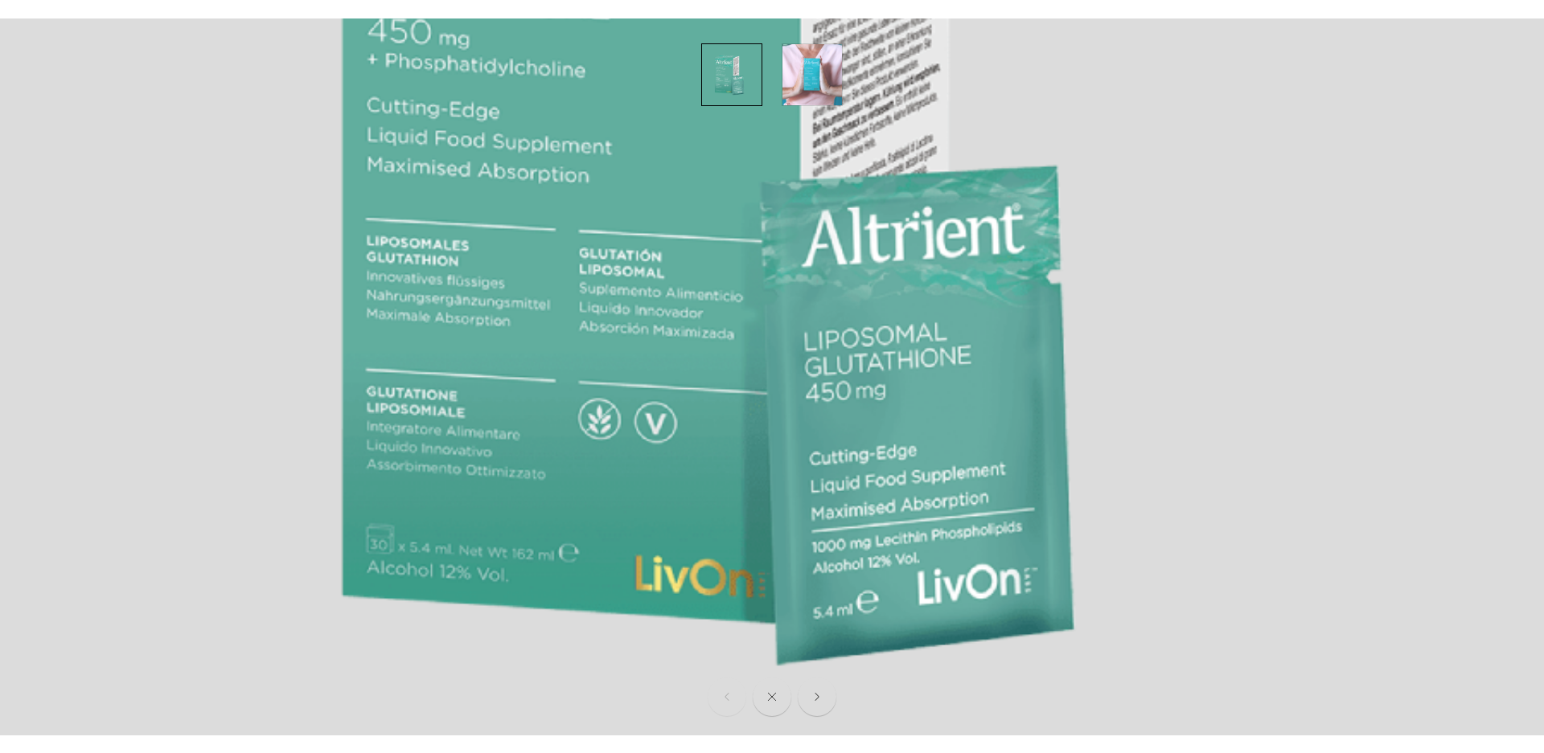
scroll to position [643, 0]
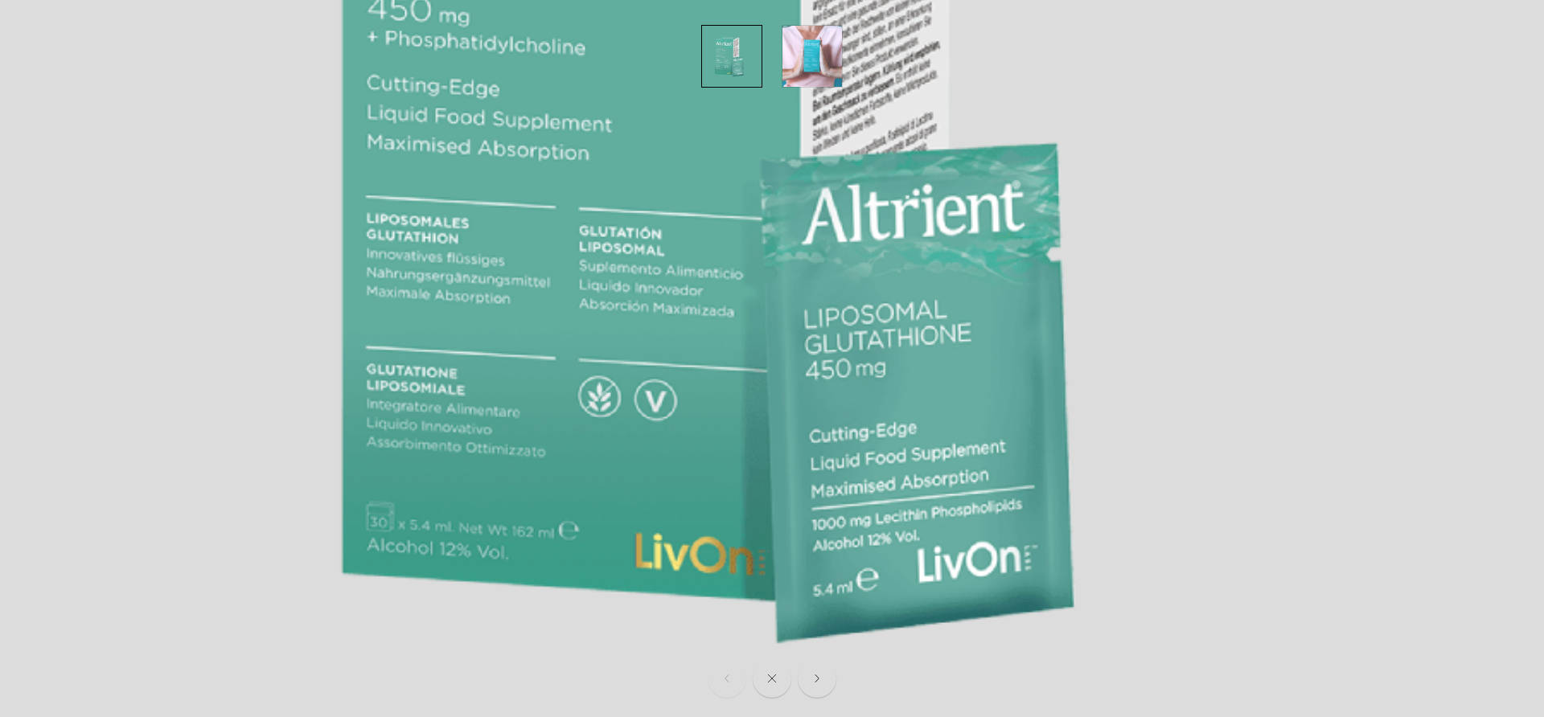
click at [1201, 259] on img at bounding box center [765, 129] width 1544 height 1544
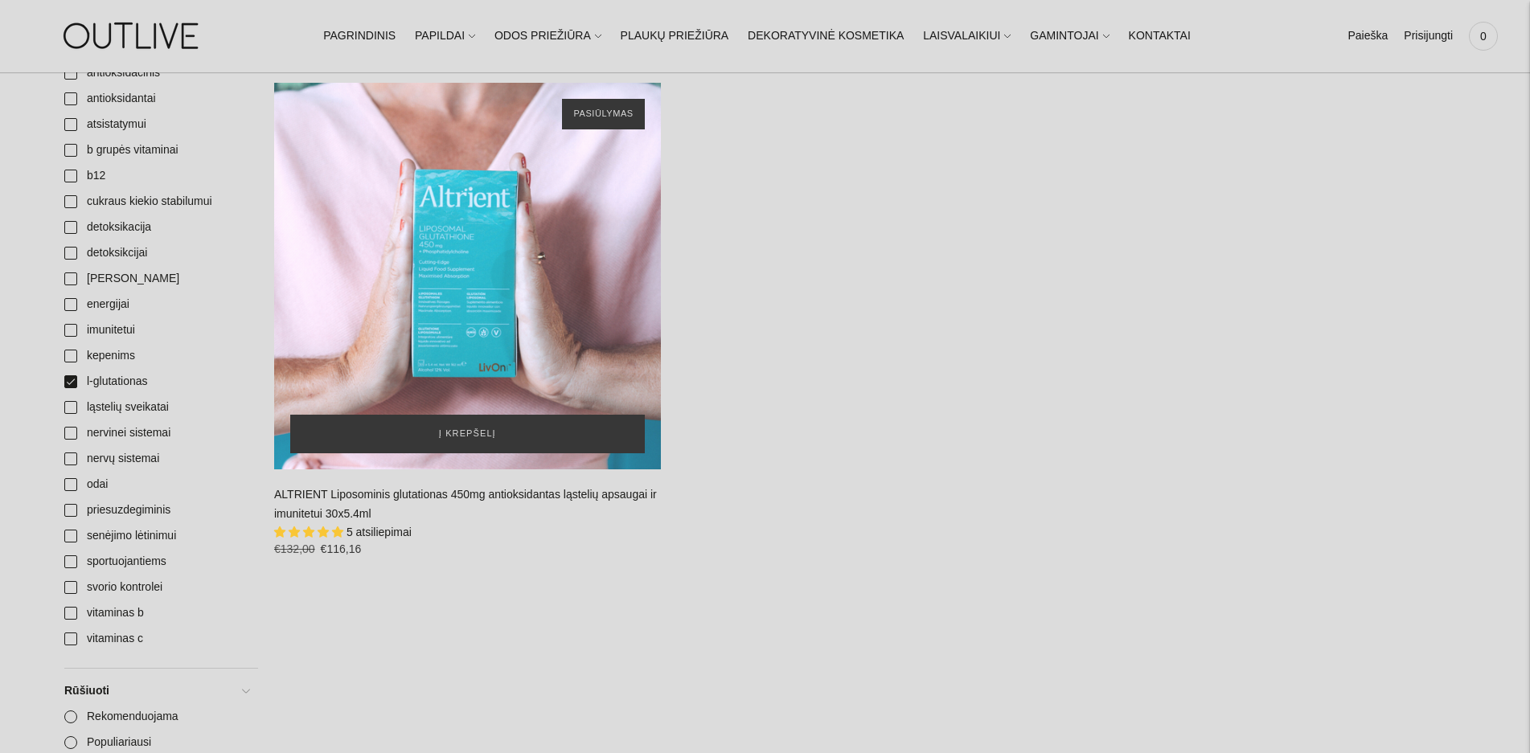
click at [484, 287] on div "ALTRIENT Liposominis glutationas 450mg antioksidantas ląstelių apsaugai ir imun…" at bounding box center [467, 276] width 387 height 387
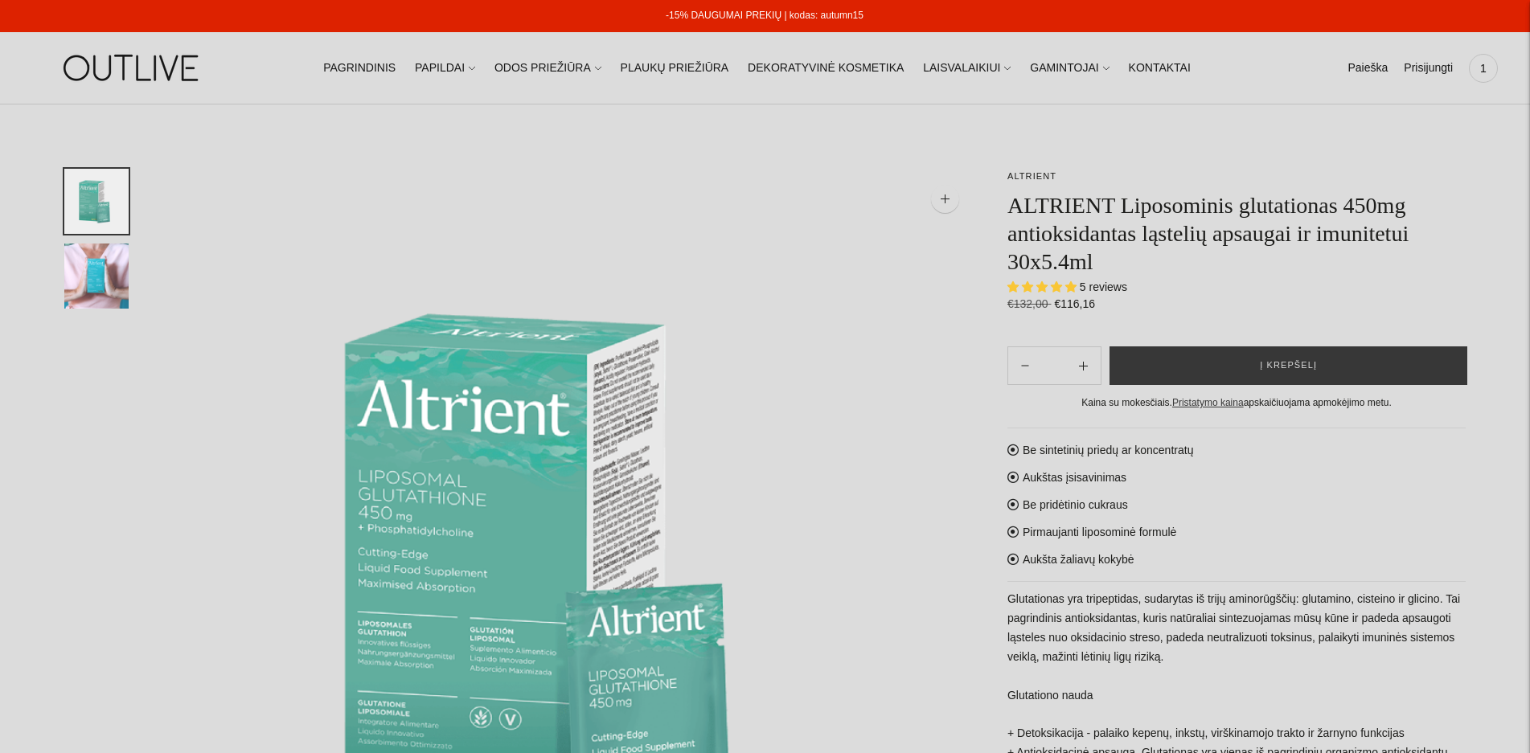
select select "**********"
click at [1484, 69] on span "1" at bounding box center [1483, 68] width 23 height 23
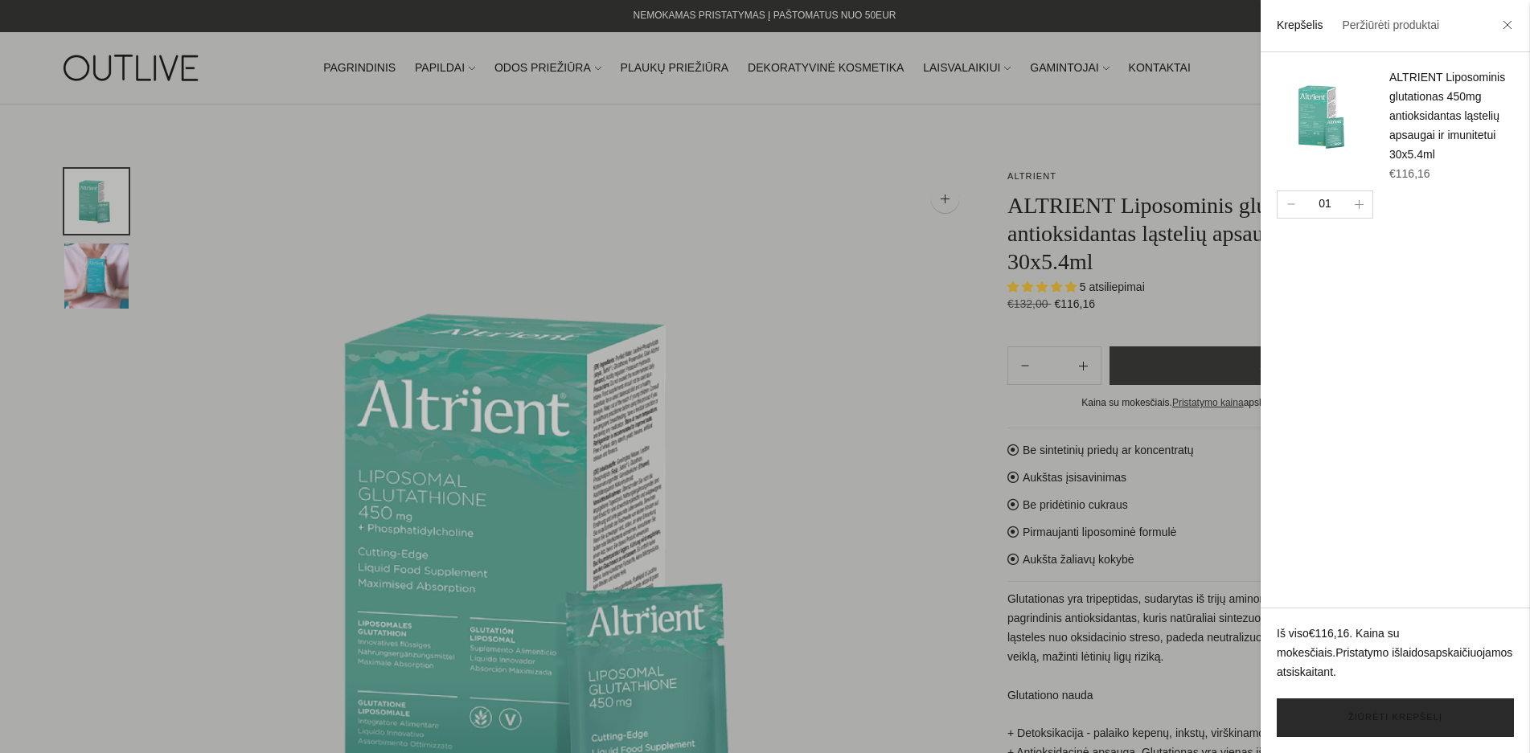
click at [1387, 721] on link "Žiūrėti krepšelį" at bounding box center [1395, 718] width 237 height 39
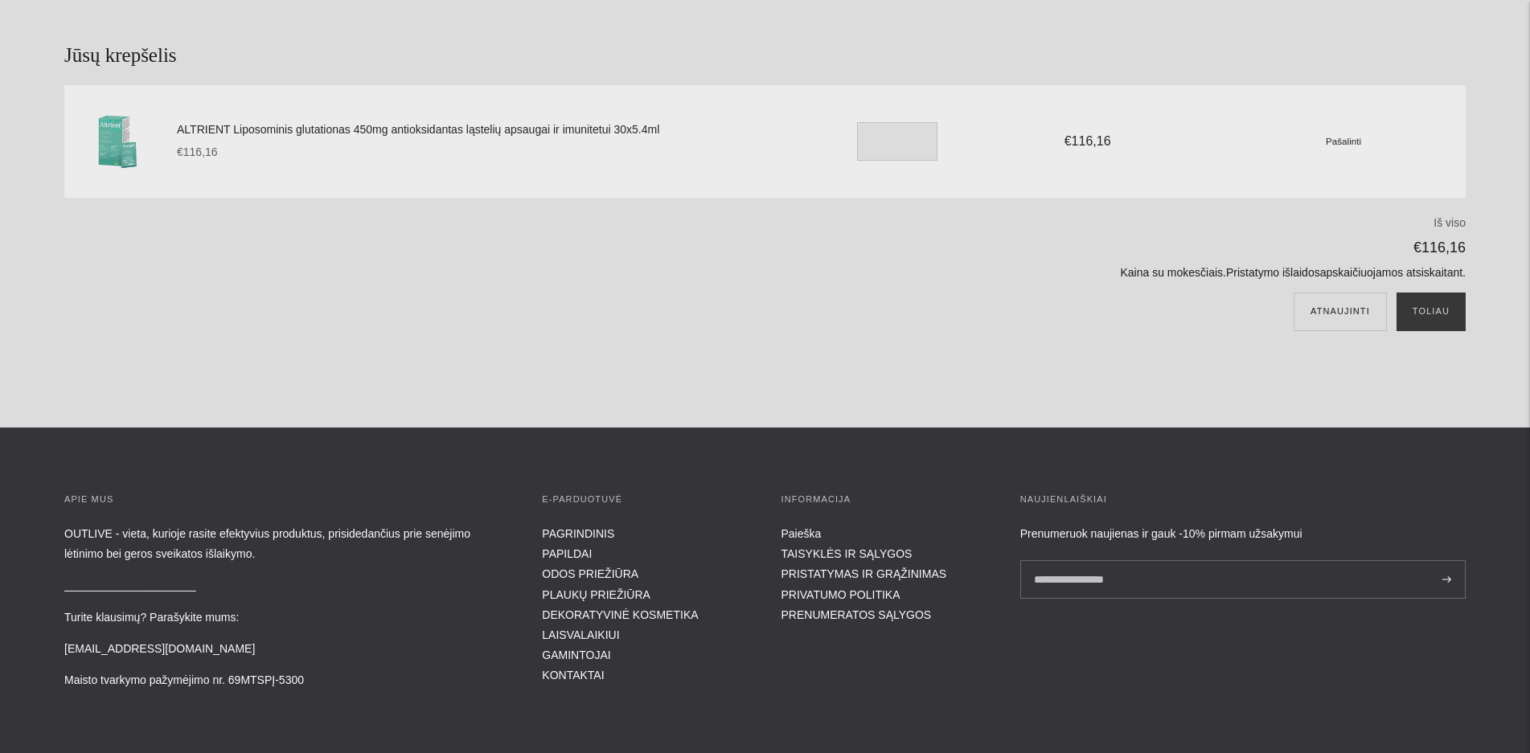
scroll to position [241, 0]
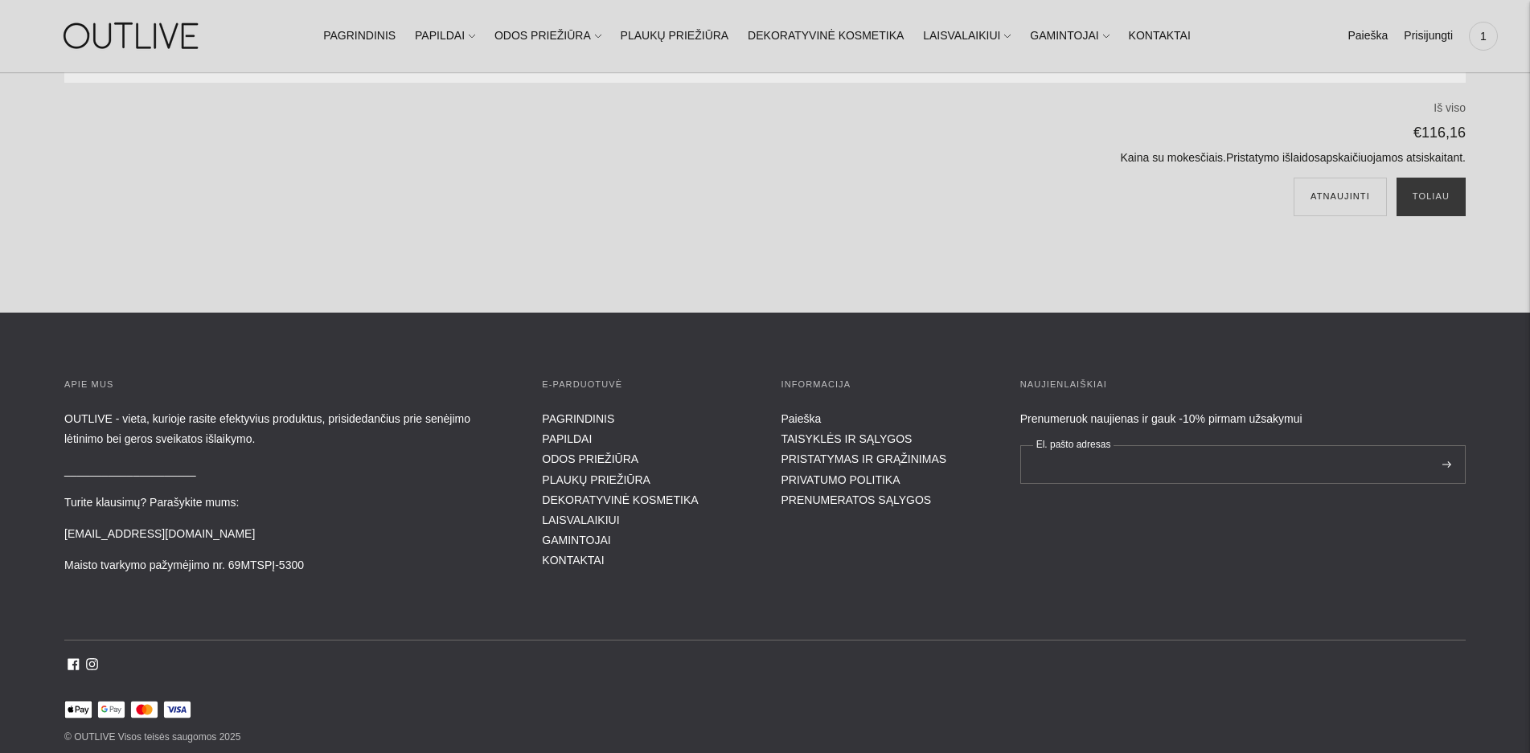
click at [1068, 462] on input "El. pašto adresas" at bounding box center [1242, 464] width 445 height 39
type input "**********"
click at [1150, 554] on div "**********" at bounding box center [1242, 476] width 445 height 199
click at [1172, 466] on input "**********" at bounding box center [1242, 464] width 445 height 39
click at [1289, 588] on div "APIE MUS OUTLIVE - vieta, kurioje rasite efektyvius produktus, prisidedančius p…" at bounding box center [765, 562] width 1530 height 371
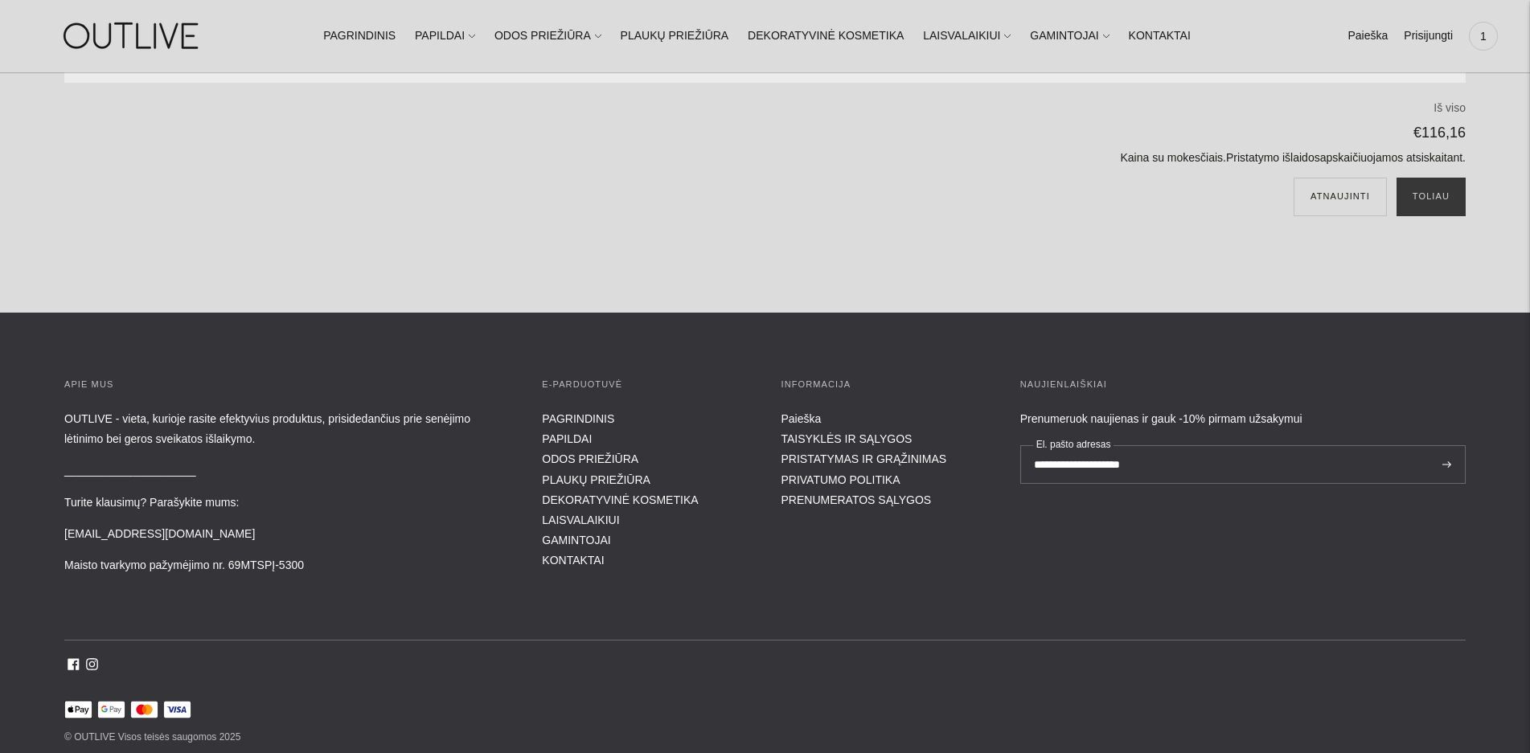
click at [1196, 460] on input "**********" at bounding box center [1242, 464] width 445 height 39
click at [1310, 567] on div "**********" at bounding box center [1242, 476] width 445 height 199
click at [1123, 588] on div "APIE MUS OUTLIVE - vieta, kurioje rasite efektyvius produktus, prisidedančius p…" at bounding box center [765, 562] width 1530 height 371
click at [1050, 463] on input "**********" at bounding box center [1242, 464] width 445 height 39
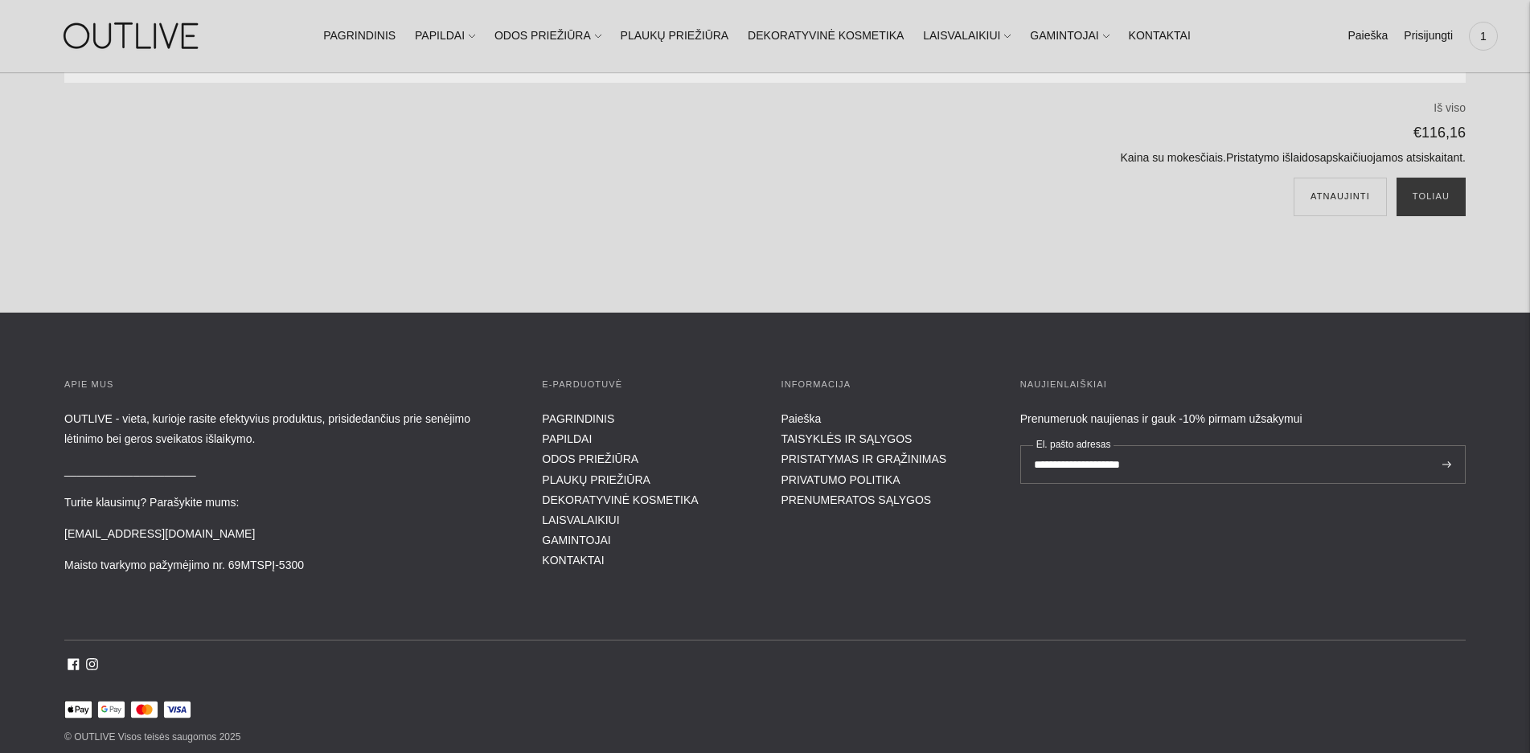
drag, startPoint x: 1187, startPoint y: 462, endPoint x: 975, endPoint y: 471, distance: 212.5
click at [975, 471] on section "APIE MUS OUTLIVE - vieta, kurioje rasite efektyvius produktus, prisidedančius p…" at bounding box center [765, 476] width 1402 height 199
type input "**********"
click at [1447, 466] on icon at bounding box center [1447, 465] width 9 height 6
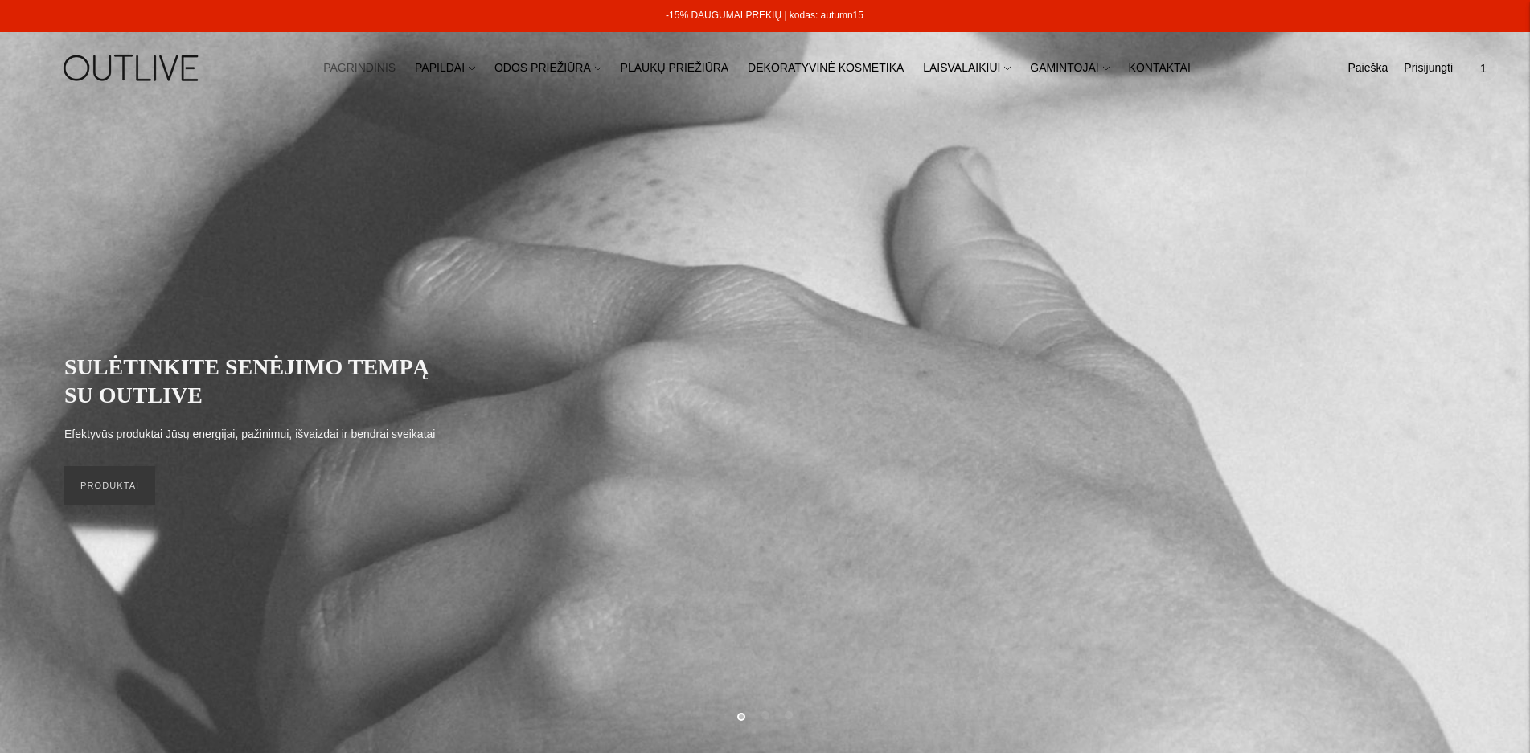
click at [1479, 66] on span "1" at bounding box center [1483, 68] width 23 height 23
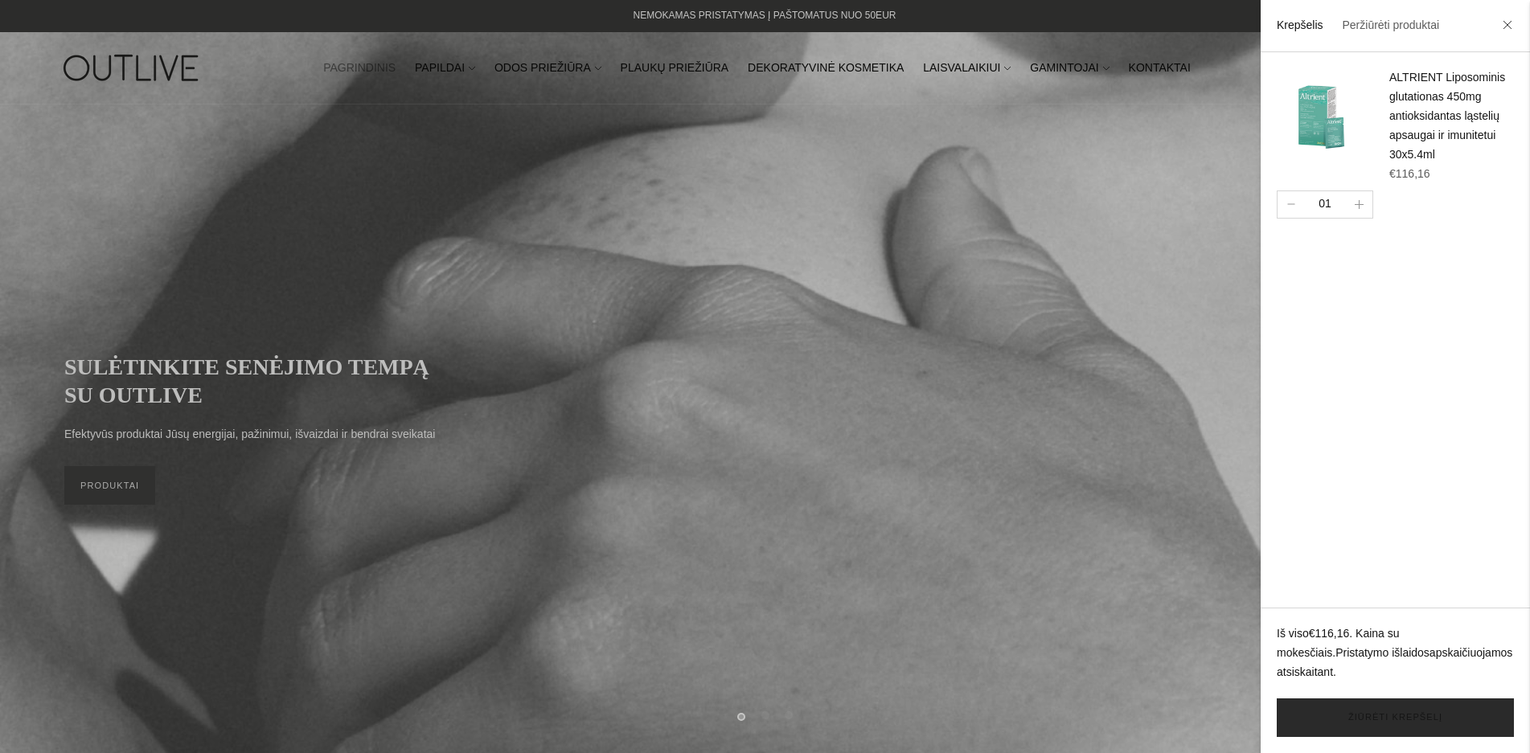
click at [1365, 710] on link "Žiūrėti krepšelį" at bounding box center [1395, 718] width 237 height 39
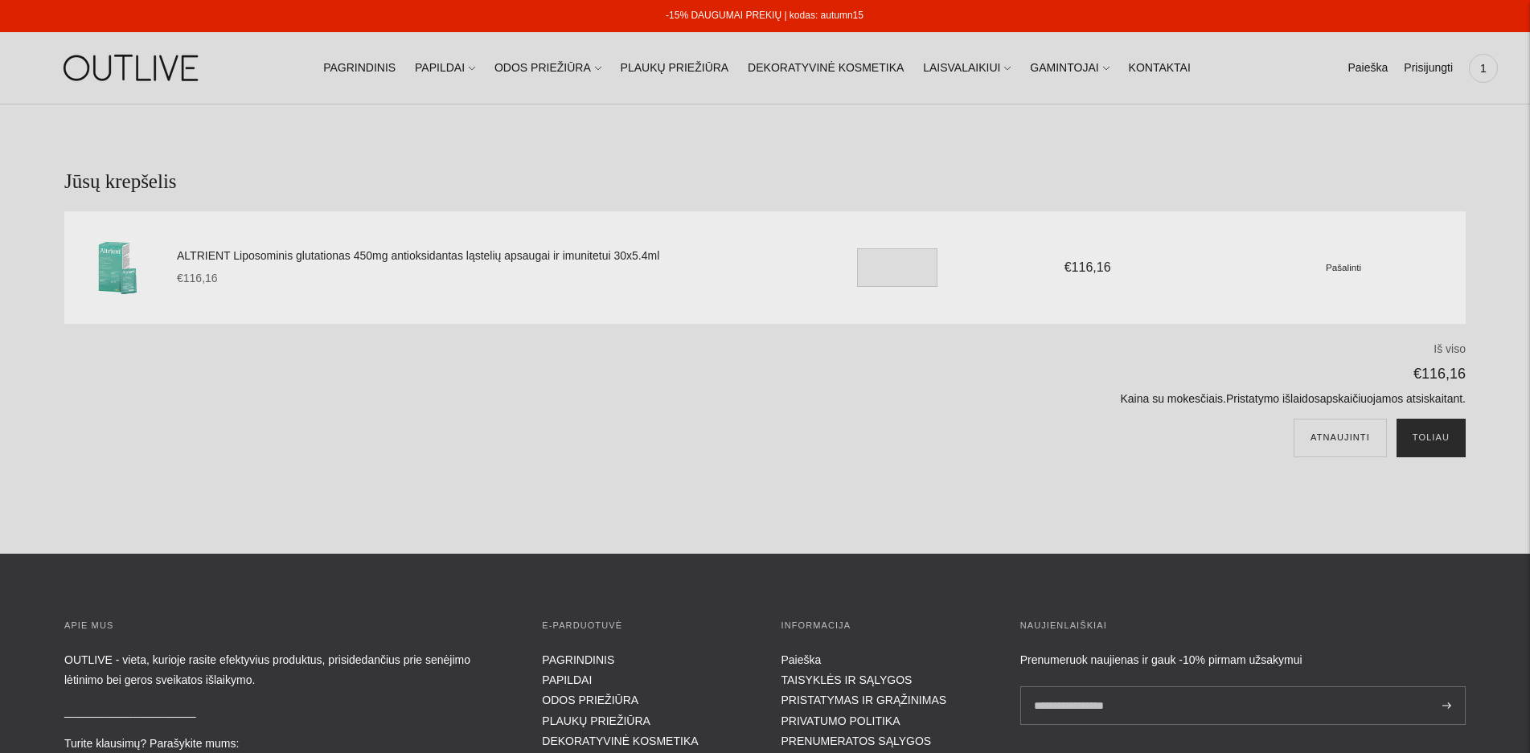
click at [1435, 439] on button "Toliau" at bounding box center [1431, 438] width 69 height 39
click at [1429, 453] on button "Toliau" at bounding box center [1431, 438] width 69 height 39
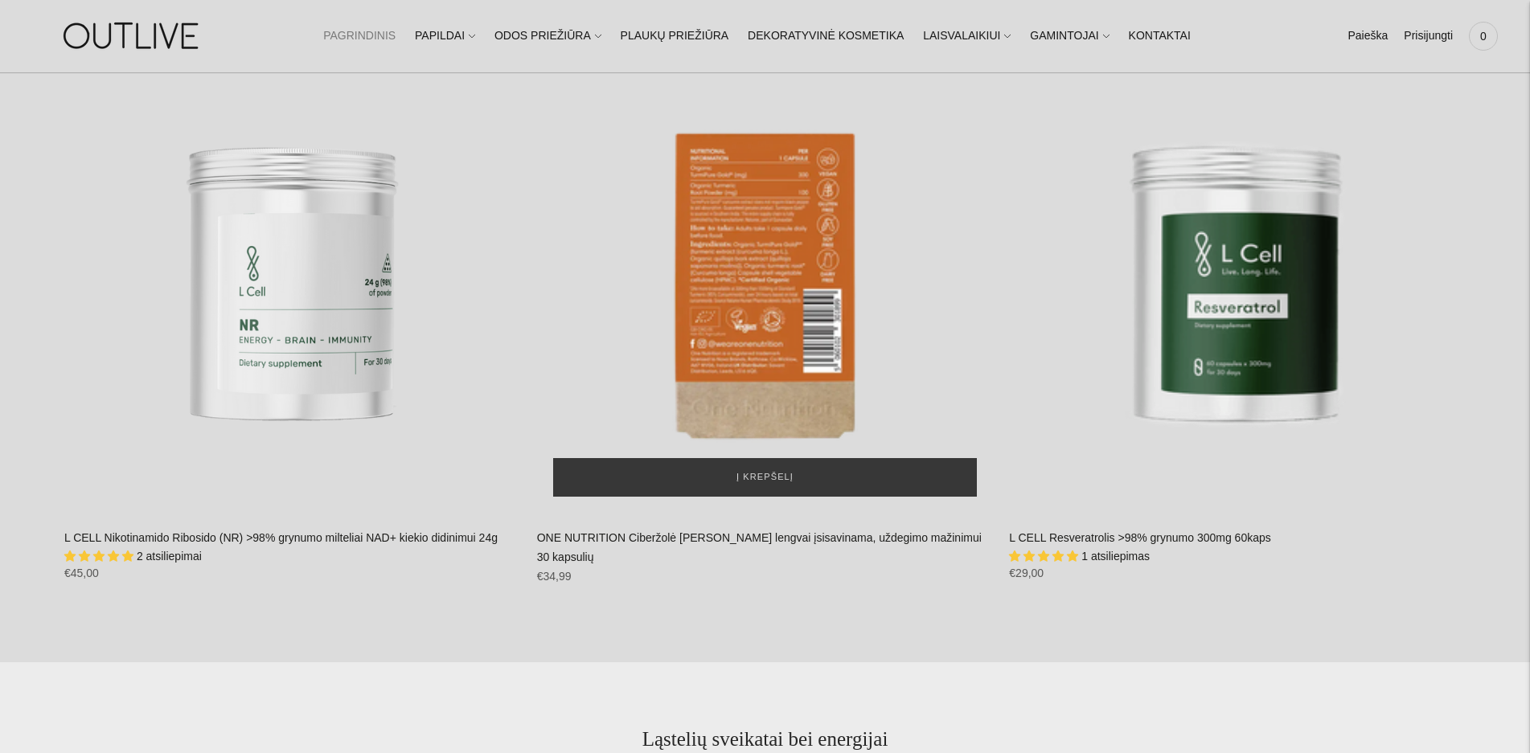
scroll to position [3217, 0]
